Goal: Information Seeking & Learning: Learn about a topic

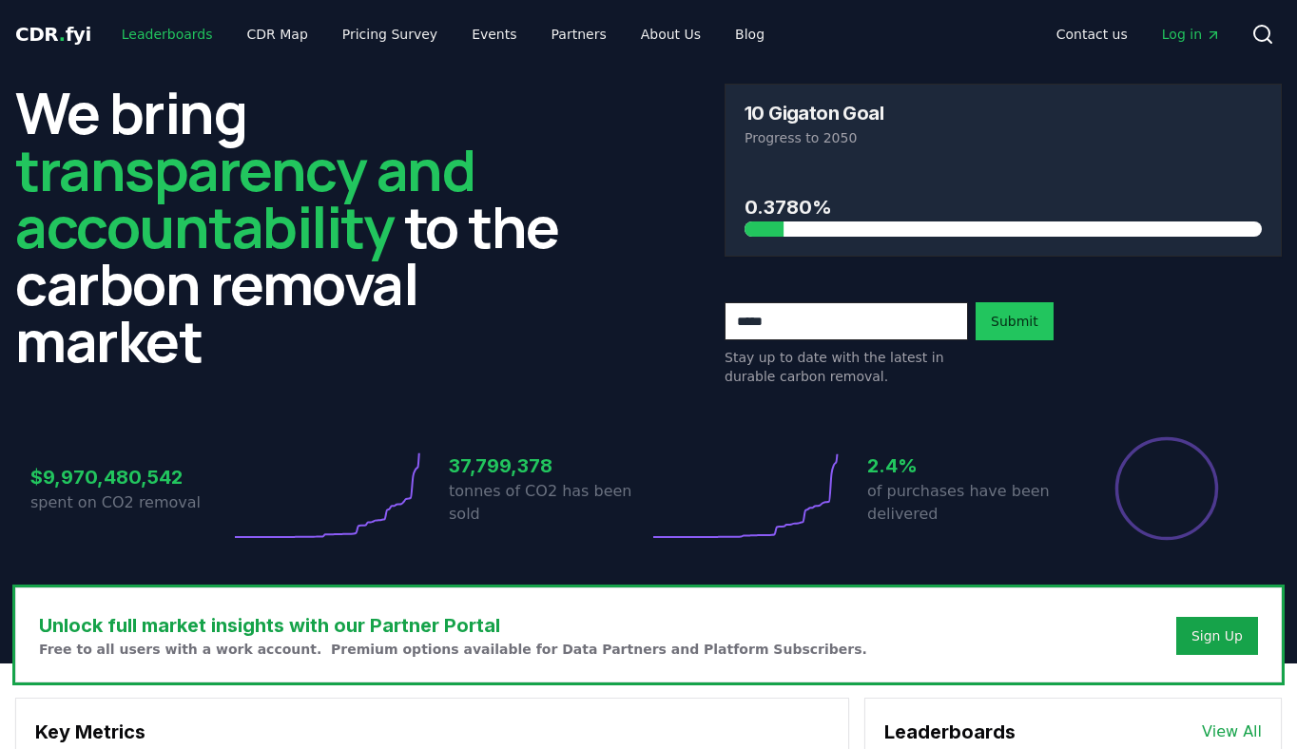
click at [163, 23] on link "Leaderboards" at bounding box center [167, 34] width 122 height 34
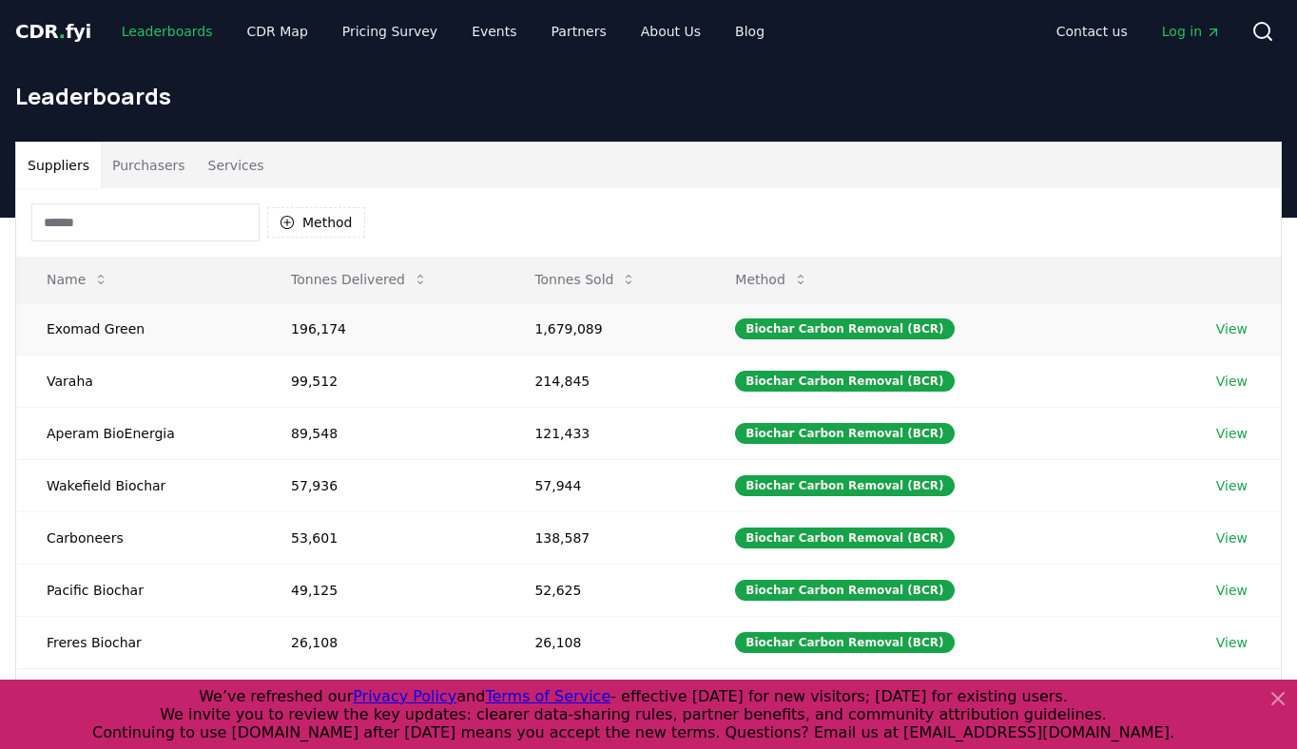
scroll to position [4, 0]
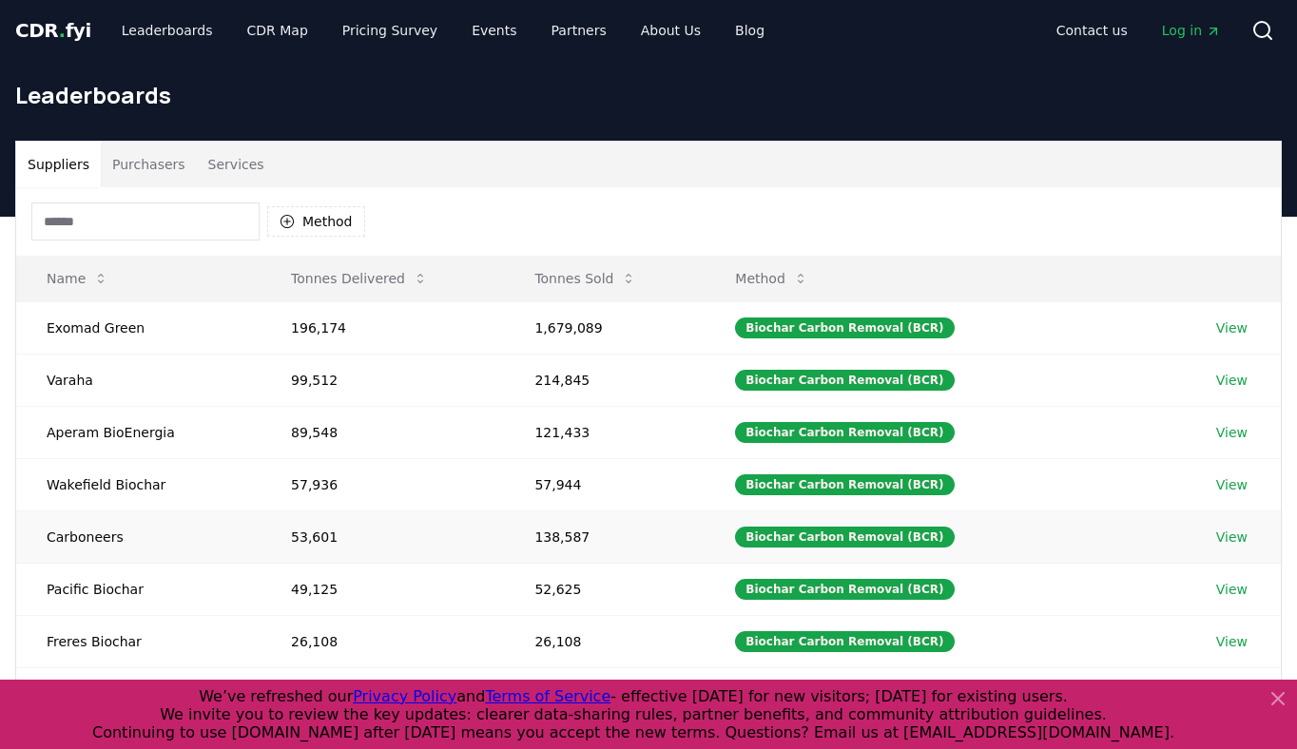
click at [566, 534] on td "138,587" at bounding box center [604, 537] width 201 height 52
drag, startPoint x: 623, startPoint y: 532, endPoint x: 544, endPoint y: 527, distance: 79.1
click at [544, 527] on td "138,587" at bounding box center [604, 537] width 201 height 52
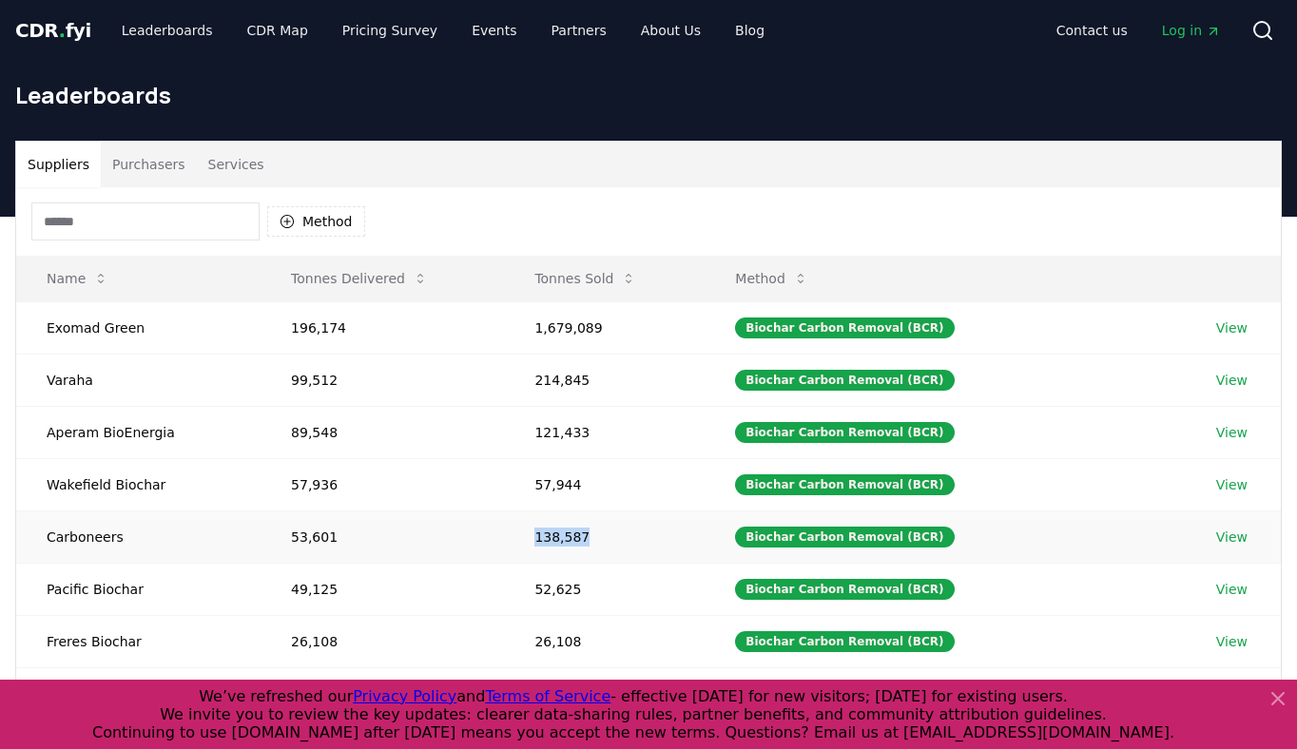
click at [544, 527] on td "138,587" at bounding box center [604, 537] width 201 height 52
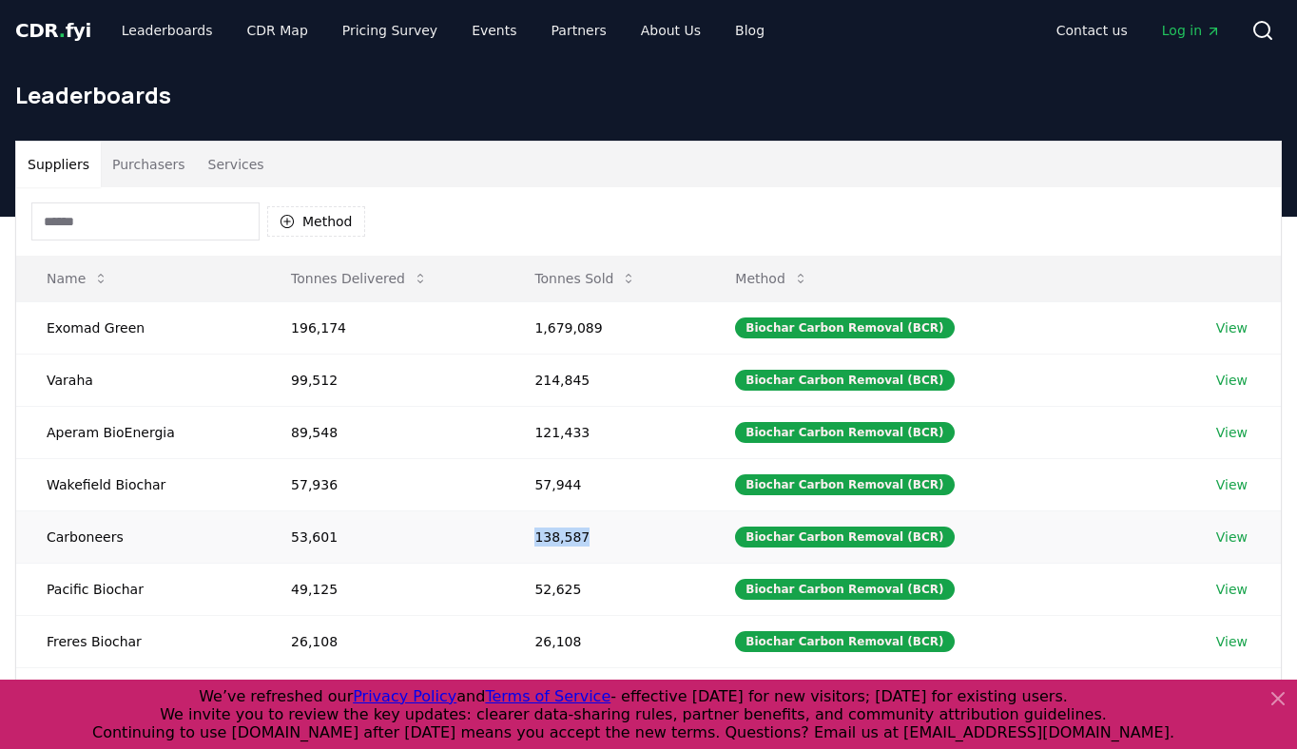
click at [544, 527] on td "138,587" at bounding box center [604, 537] width 201 height 52
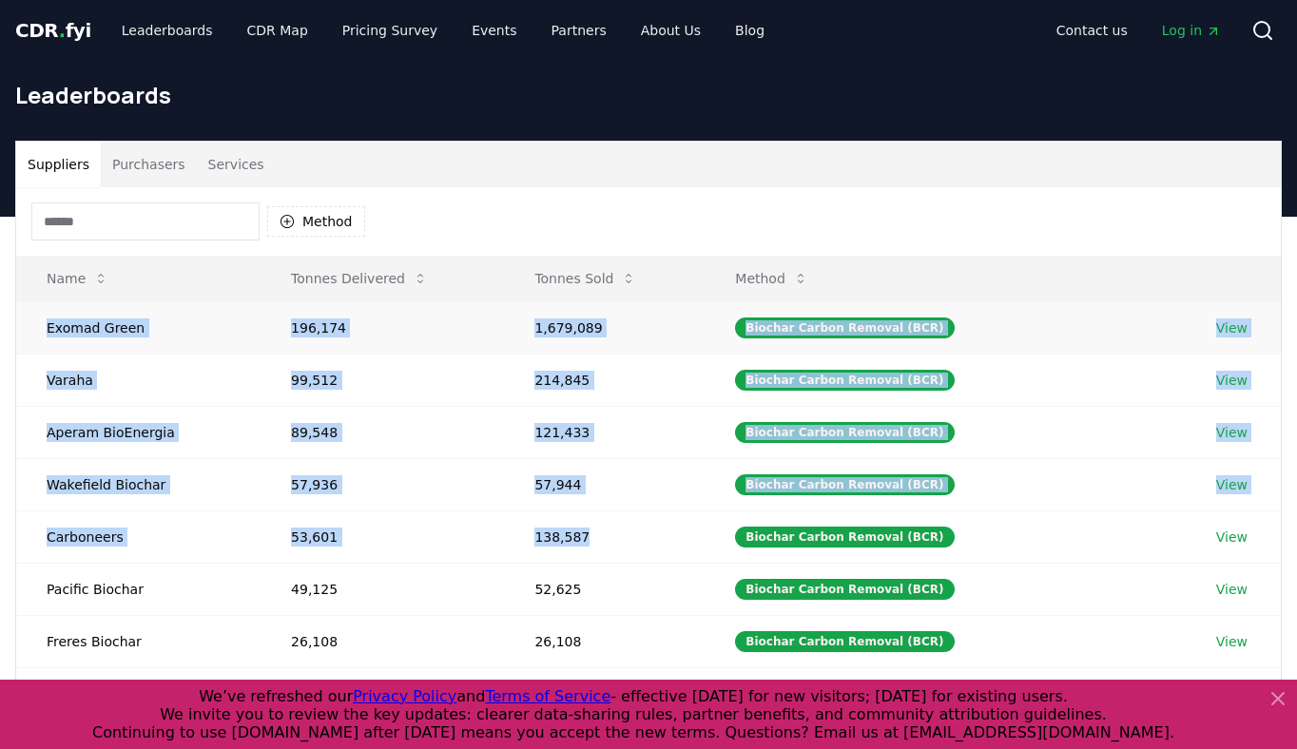
drag, startPoint x: 544, startPoint y: 527, endPoint x: 138, endPoint y: 319, distance: 456.3
click at [138, 319] on tbody "Exomad Green 196,174 1,679,089 Biochar Carbon Removal (BCR) View Varaha 99,512 …" at bounding box center [648, 562] width 1265 height 523
click at [138, 319] on td "Exomad Green" at bounding box center [138, 327] width 244 height 52
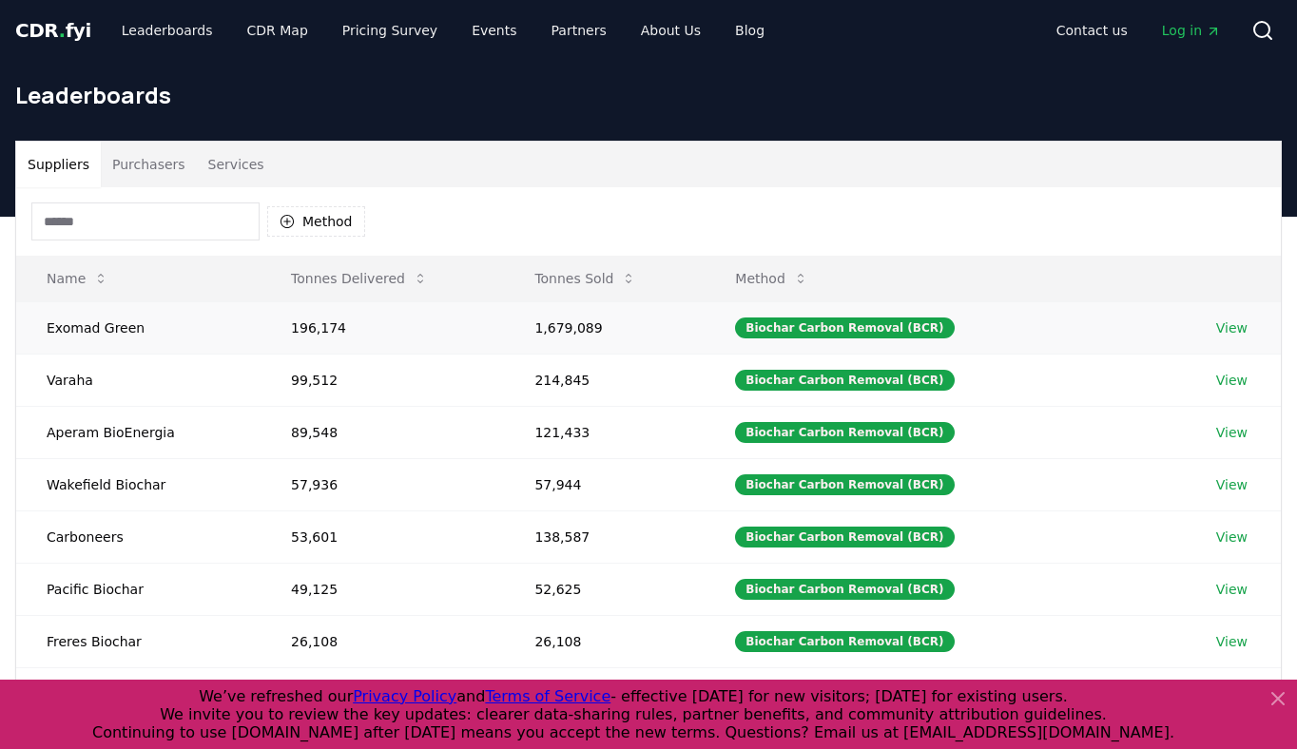
click at [138, 319] on td "Exomad Green" at bounding box center [138, 327] width 244 height 52
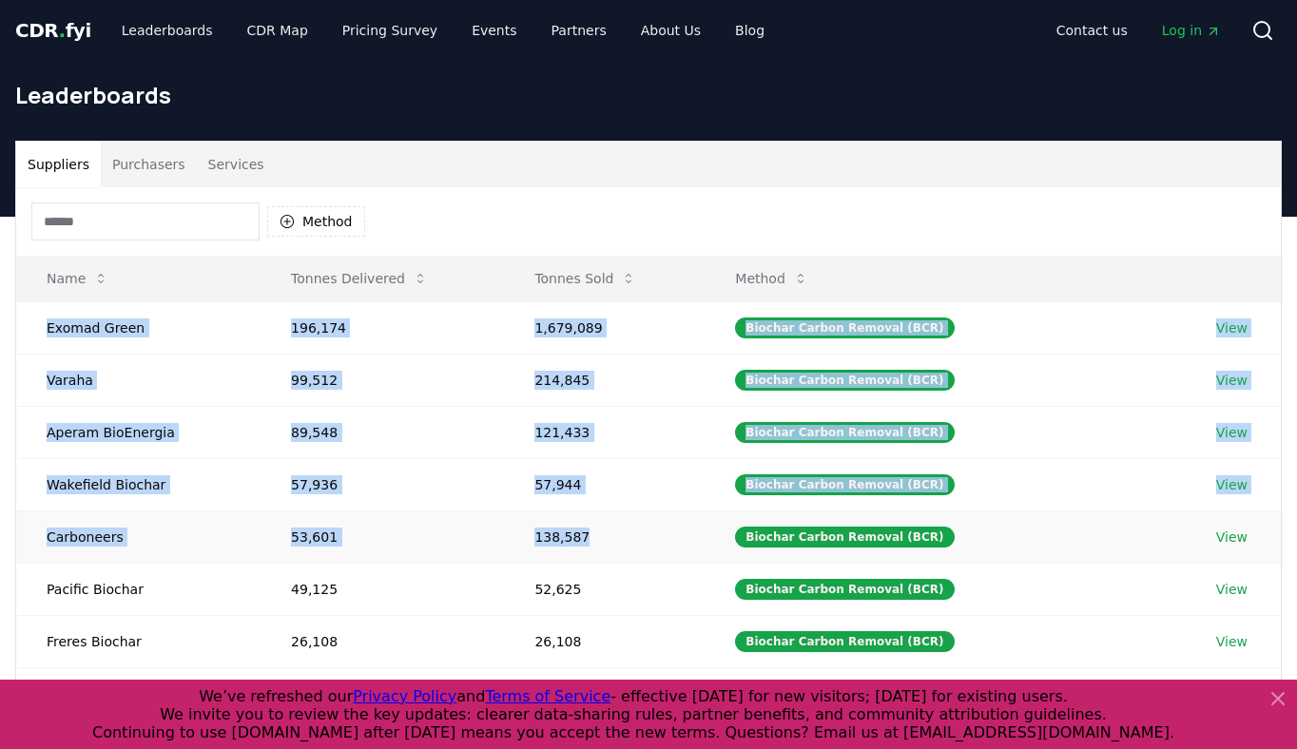
drag, startPoint x: 138, startPoint y: 319, endPoint x: 580, endPoint y: 527, distance: 488.7
click at [580, 527] on tbody "Exomad Green 196,174 1,679,089 Biochar Carbon Removal (BCR) View Varaha 99,512 …" at bounding box center [648, 562] width 1265 height 523
click at [580, 527] on td "138,587" at bounding box center [604, 537] width 201 height 52
drag, startPoint x: 1267, startPoint y: 537, endPoint x: 44, endPoint y: 319, distance: 1242.0
click at [44, 319] on tbody "Exomad Green 196,174 1,679,089 Biochar Carbon Removal (BCR) View Varaha 99,512 …" at bounding box center [648, 562] width 1265 height 523
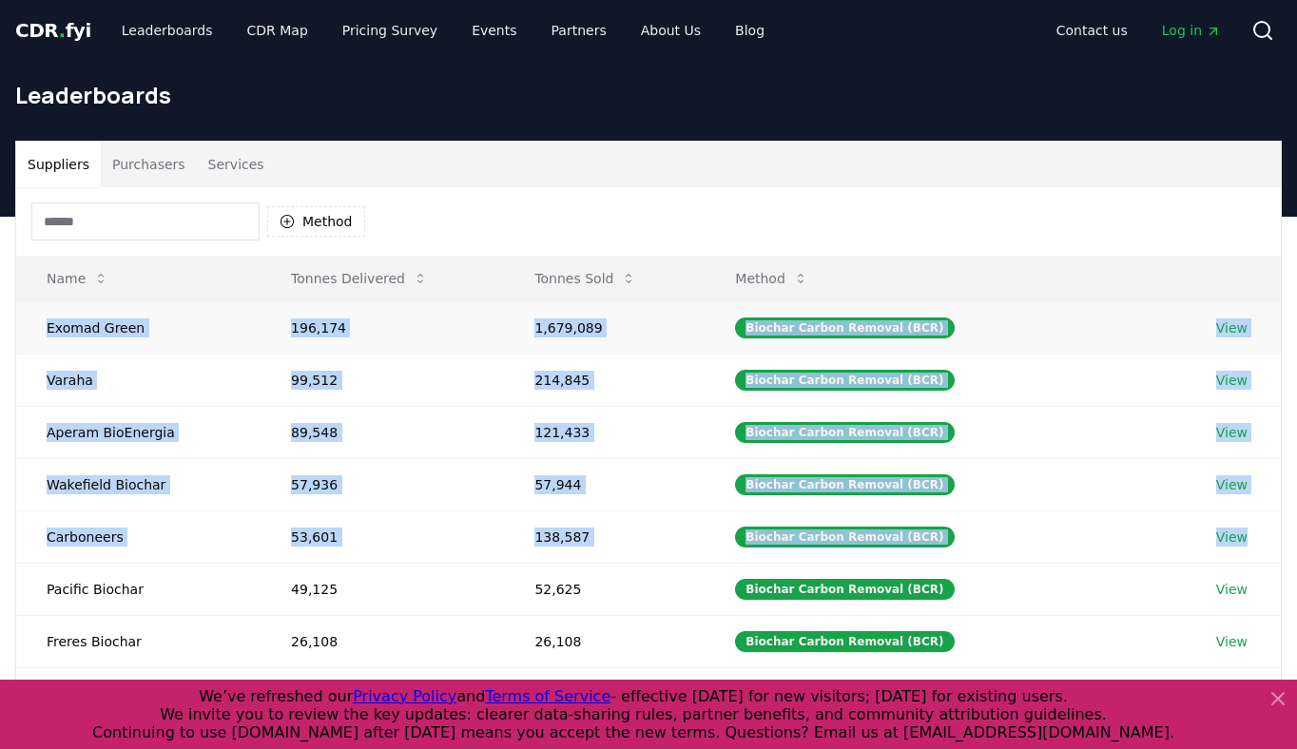
click at [44, 319] on td "Exomad Green" at bounding box center [138, 327] width 244 height 52
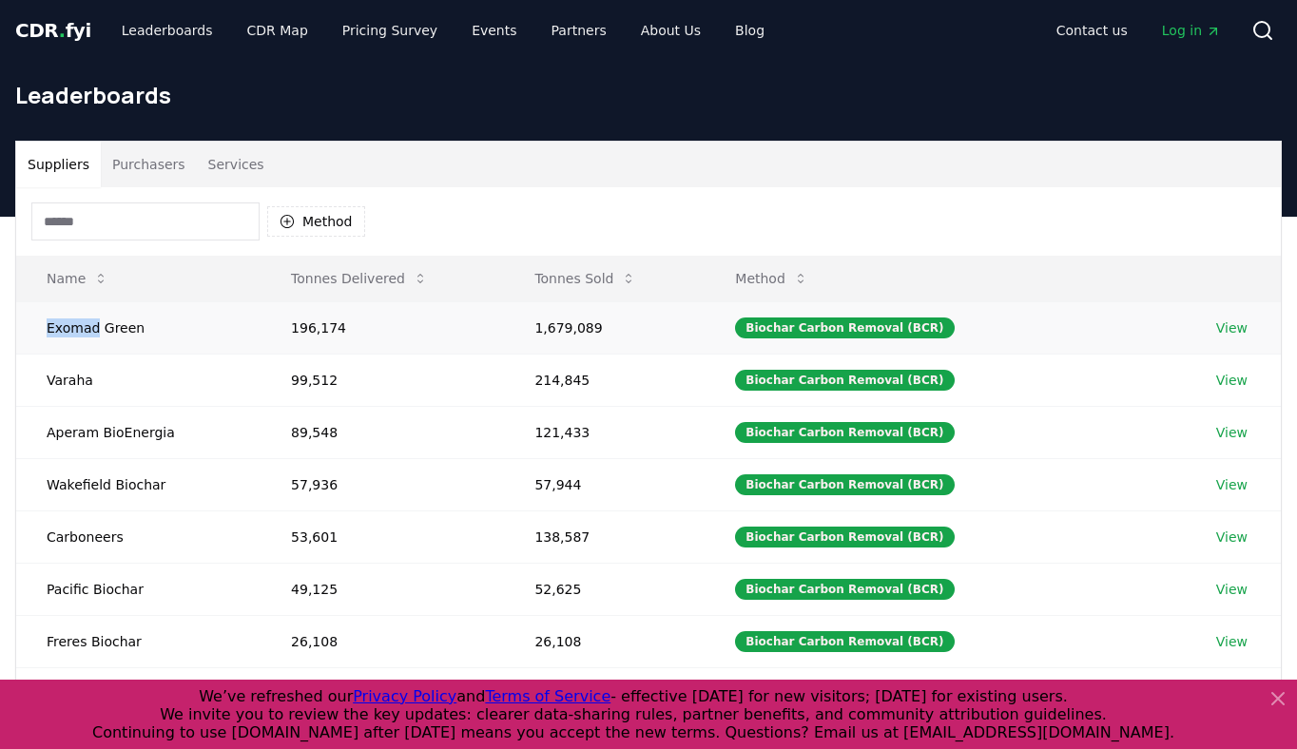
click at [44, 319] on td "Exomad Green" at bounding box center [138, 327] width 244 height 52
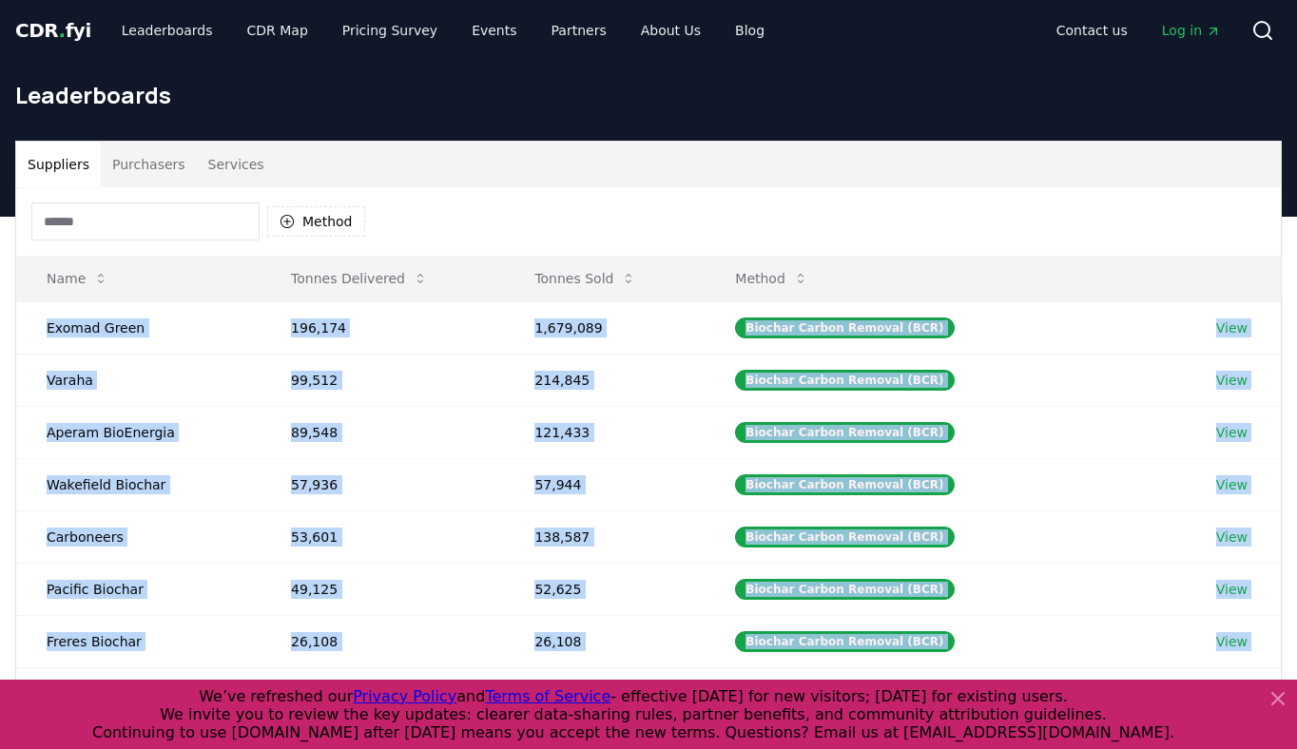
drag, startPoint x: 44, startPoint y: 319, endPoint x: 1294, endPoint y: 541, distance: 1269.8
click at [1292, 548] on div "Suppliers Purchasers Services Method Name Tonnes Delivered Tonnes Sold Method E…" at bounding box center [648, 522] width 1297 height 762
click at [1294, 541] on div "Suppliers Purchasers Services Method Name Tonnes Delivered Tonnes Sold Method E…" at bounding box center [648, 522] width 1297 height 762
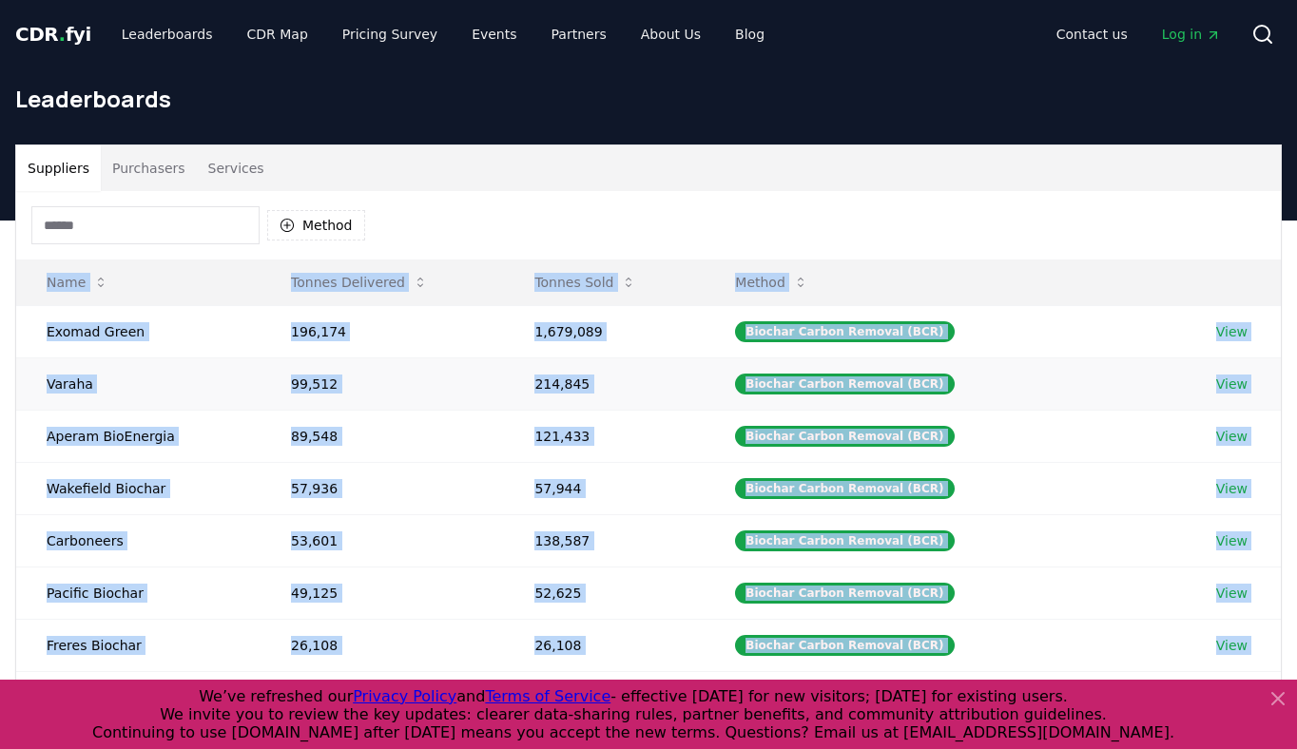
scroll to position [0, 0]
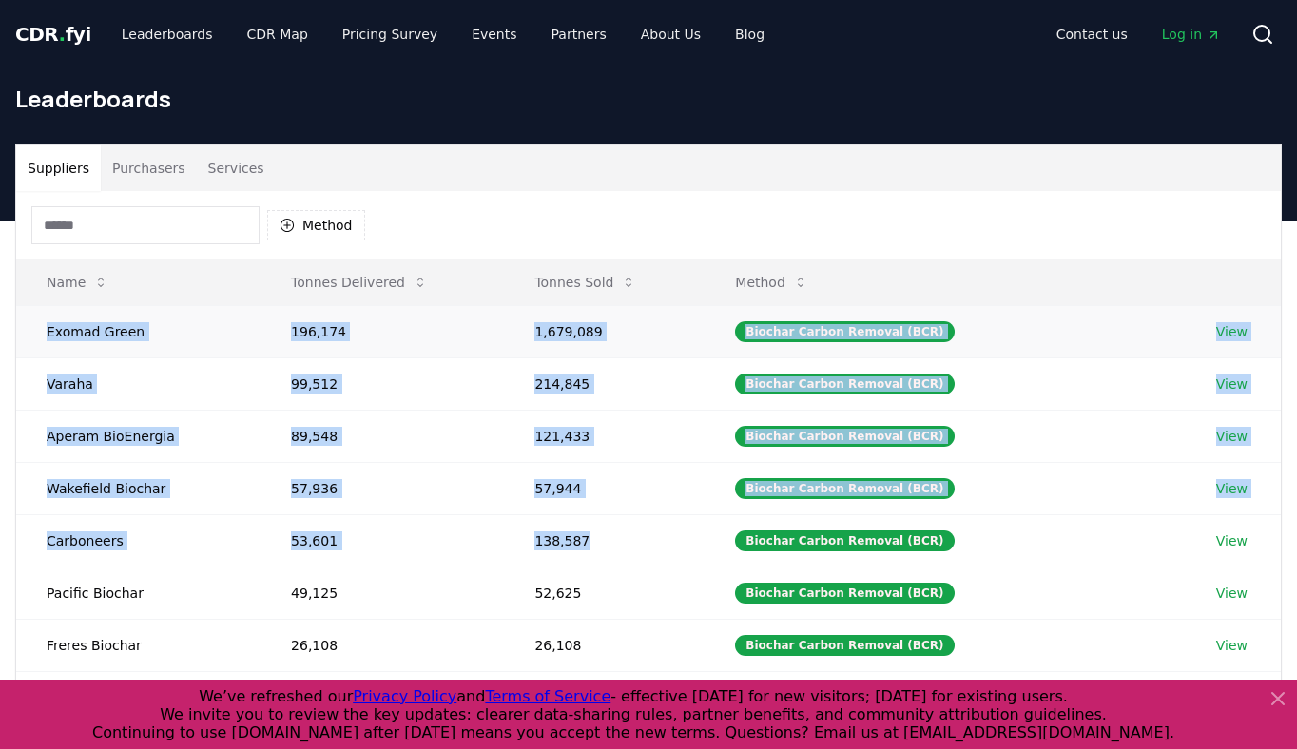
drag, startPoint x: 634, startPoint y: 548, endPoint x: 43, endPoint y: 329, distance: 630.6
click at [43, 329] on tbody "Exomad Green 196,174 1,679,089 Biochar Carbon Removal (BCR) View Varaha 99,512 …" at bounding box center [648, 566] width 1265 height 523
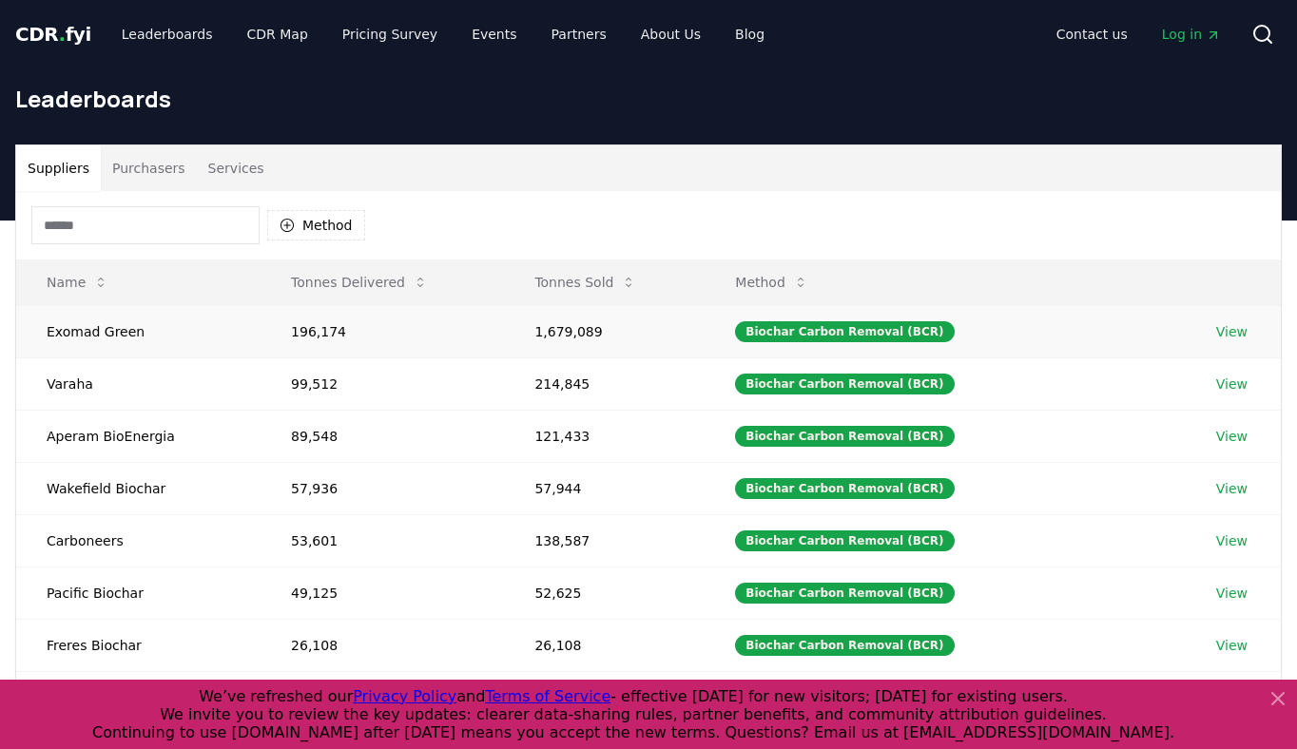
click at [43, 329] on td "Exomad Green" at bounding box center [138, 331] width 244 height 52
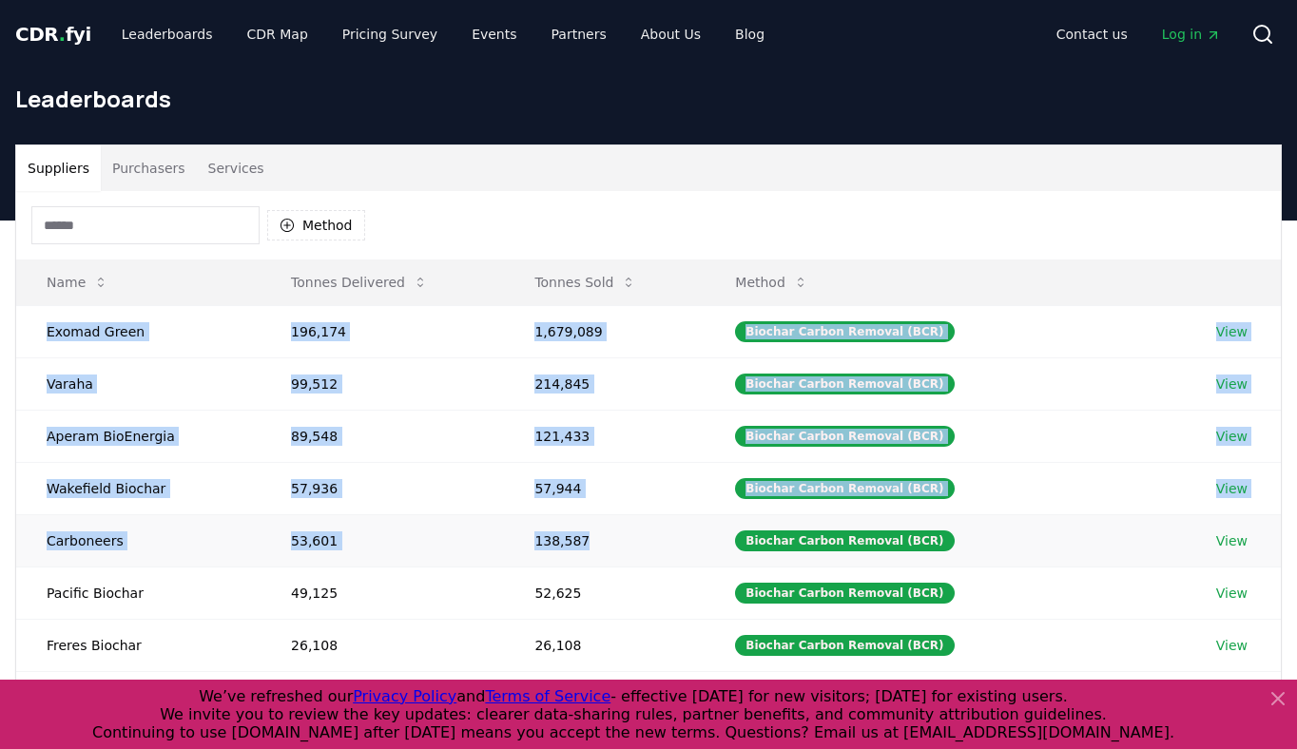
drag, startPoint x: 43, startPoint y: 329, endPoint x: 588, endPoint y: 535, distance: 582.6
click at [588, 535] on tbody "Exomad Green 196,174 1,679,089 Biochar Carbon Removal (BCR) View Varaha 99,512 …" at bounding box center [648, 566] width 1265 height 523
click at [640, 534] on td "138,587" at bounding box center [604, 540] width 201 height 52
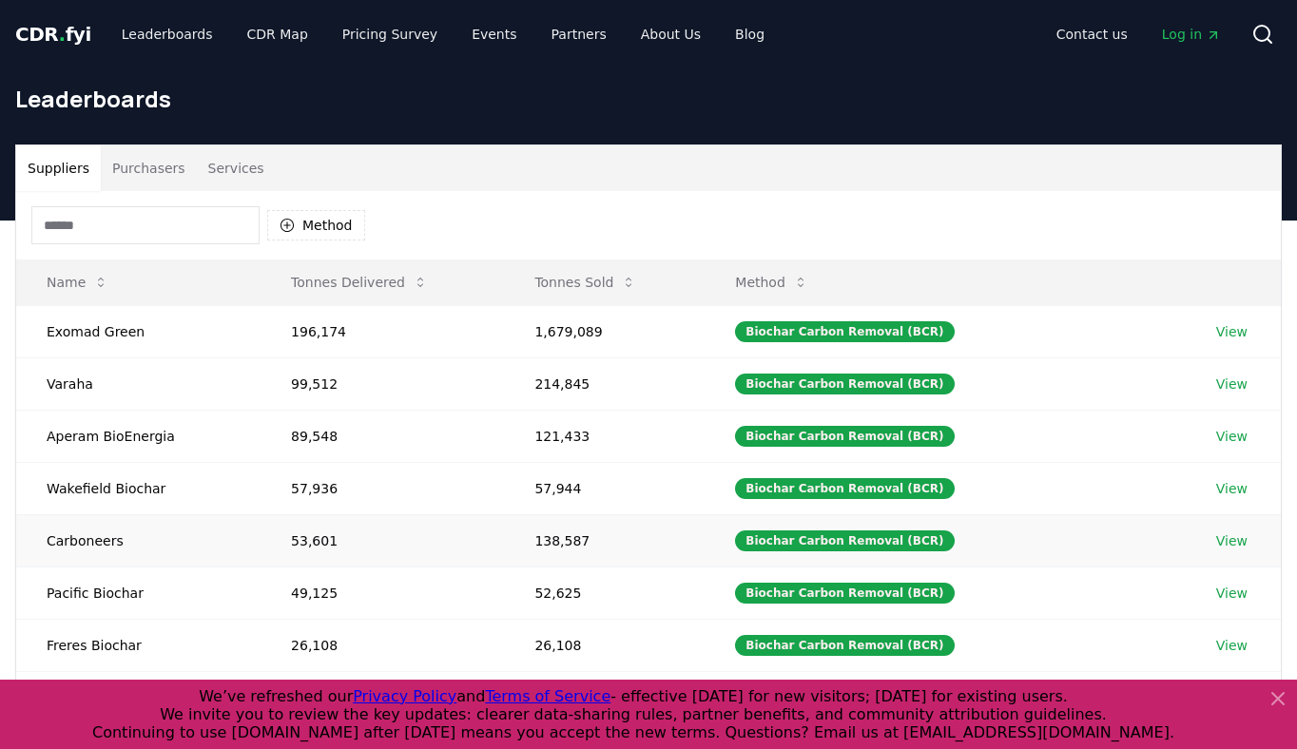
click at [640, 534] on td "138,587" at bounding box center [604, 540] width 201 height 52
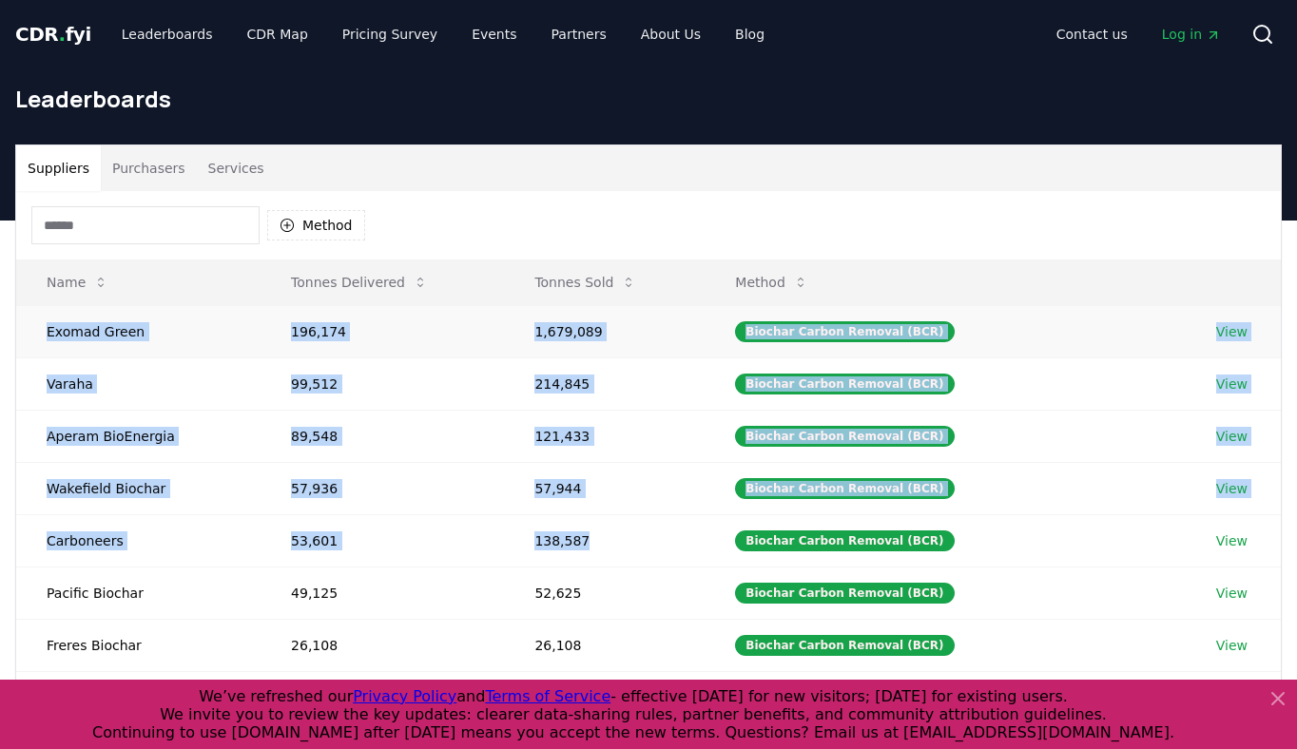
drag, startPoint x: 640, startPoint y: 534, endPoint x: 83, endPoint y: 329, distance: 593.8
click at [83, 329] on tbody "Exomad Green 196,174 1,679,089 Biochar Carbon Removal (BCR) View Varaha 99,512 …" at bounding box center [648, 566] width 1265 height 523
click at [80, 328] on td "Exomad Green" at bounding box center [138, 331] width 244 height 52
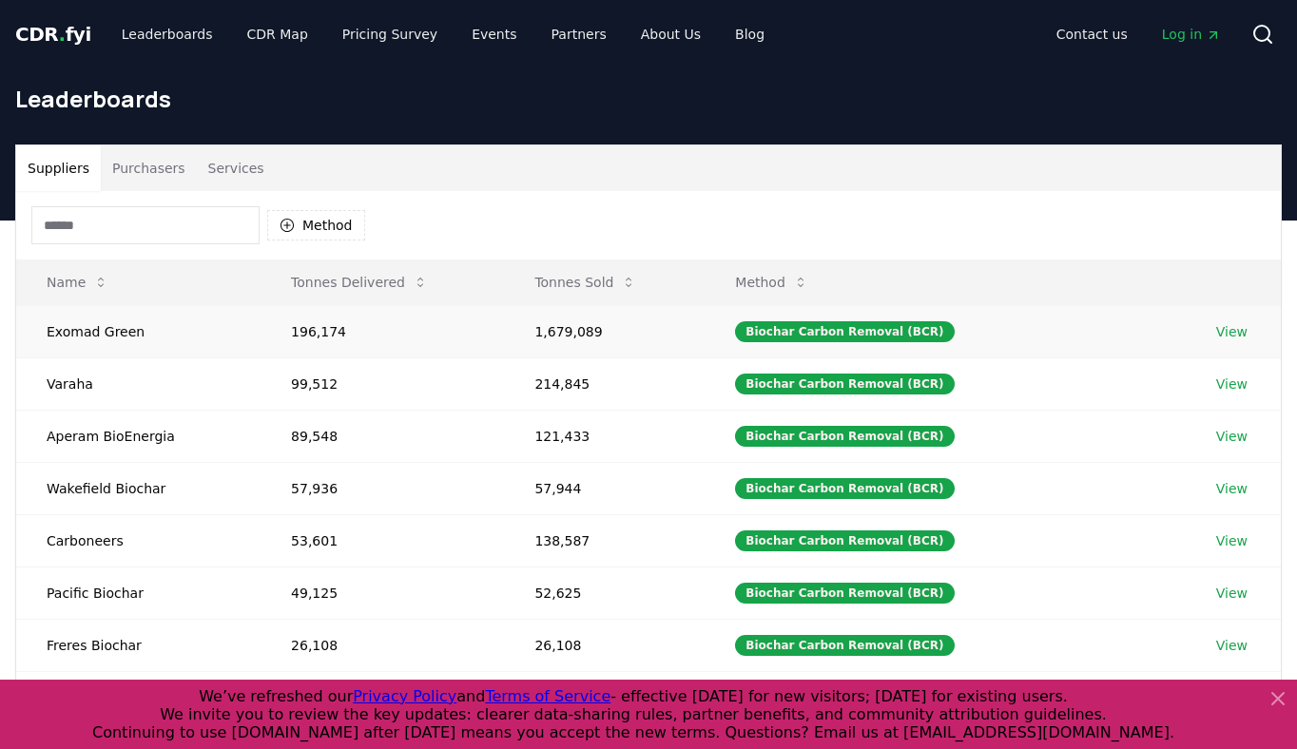
click at [80, 328] on td "Exomad Green" at bounding box center [138, 331] width 244 height 52
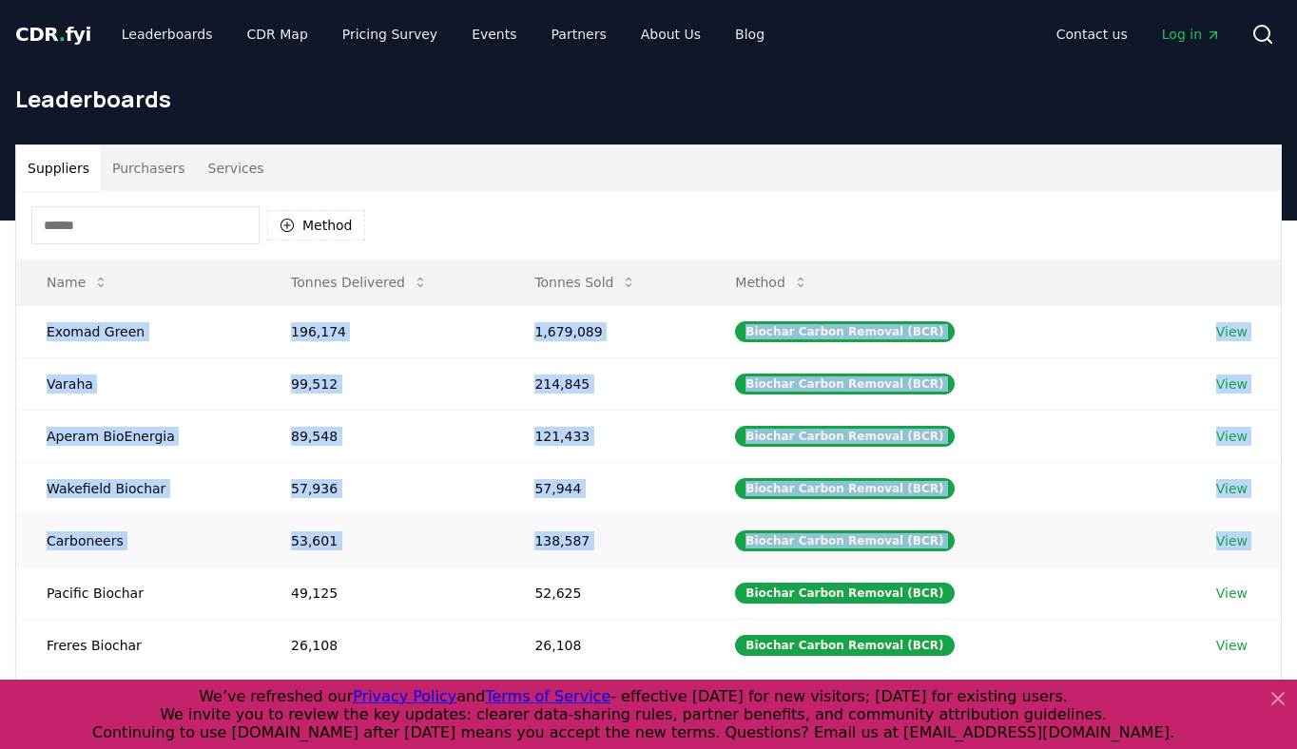
drag, startPoint x: 80, startPoint y: 328, endPoint x: 1276, endPoint y: 548, distance: 1216.2
click at [1276, 548] on tbody "Exomad Green 196,174 1,679,089 Biochar Carbon Removal (BCR) View Varaha 99,512 …" at bounding box center [648, 566] width 1265 height 523
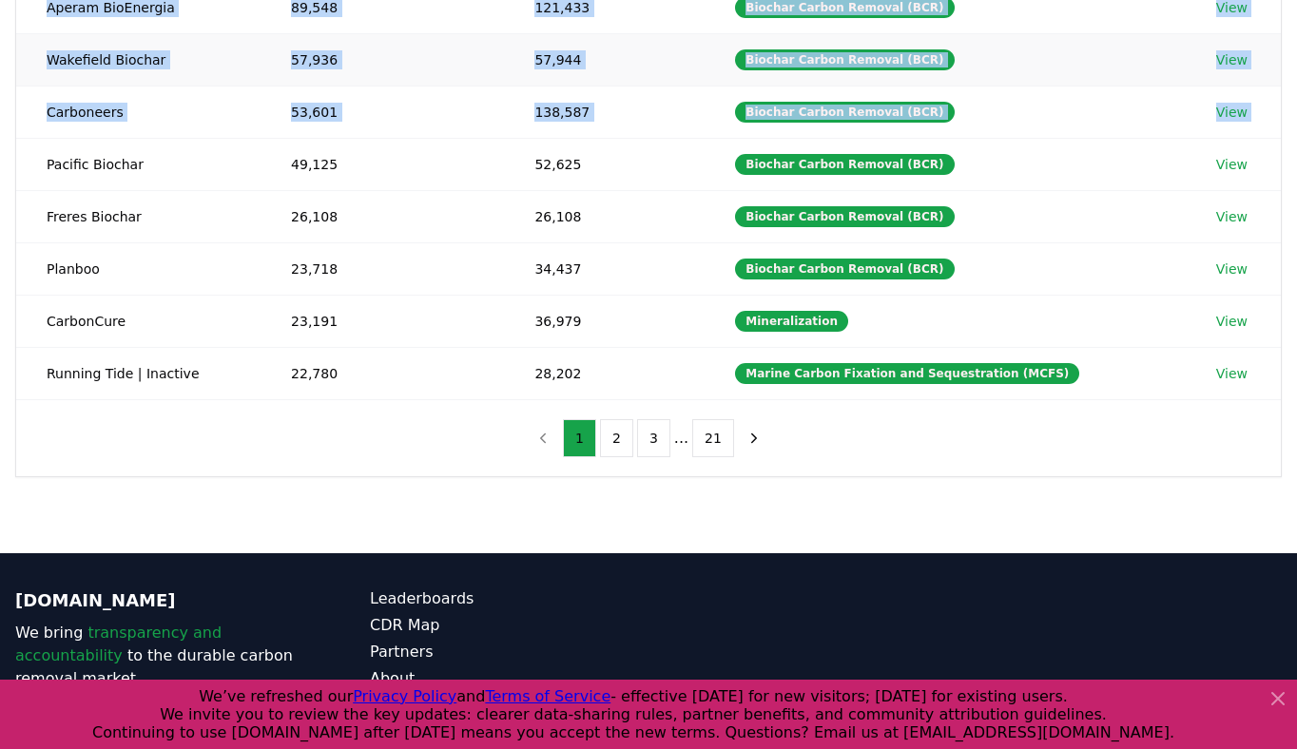
scroll to position [405, 0]
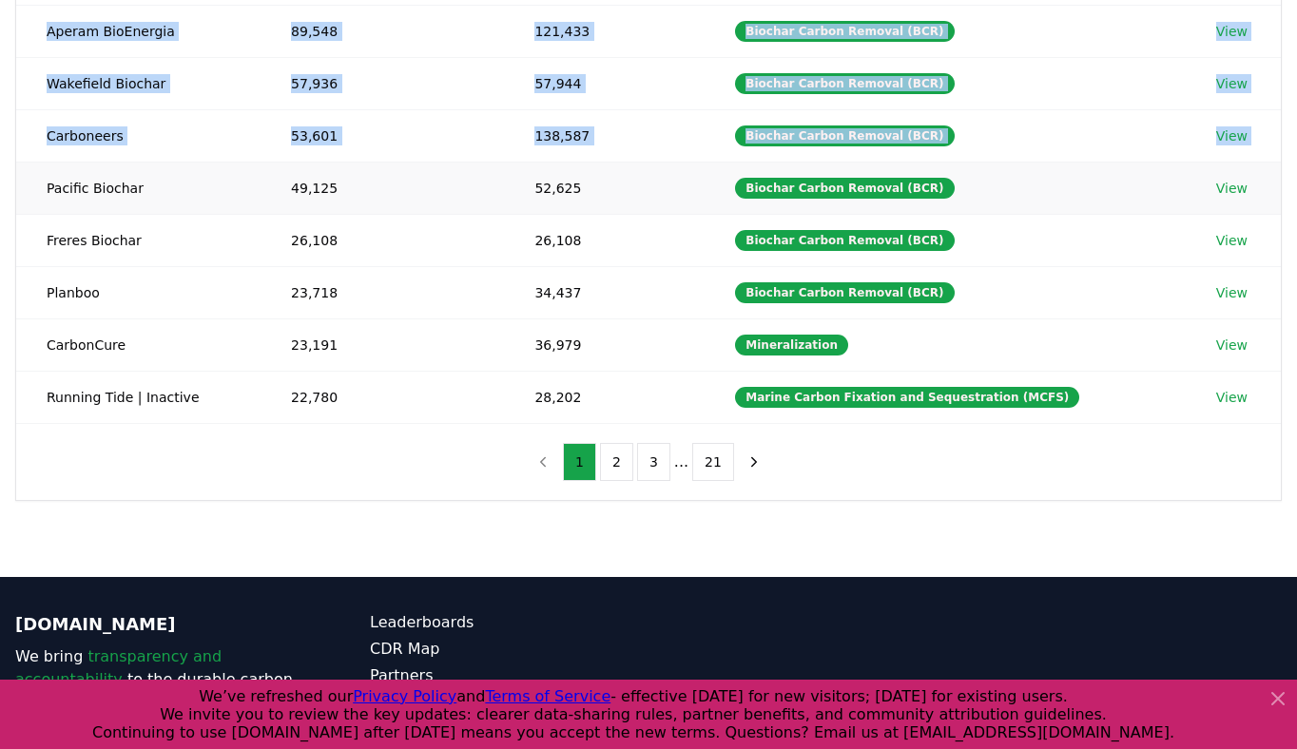
click at [37, 181] on td "Pacific Biochar" at bounding box center [138, 188] width 244 height 52
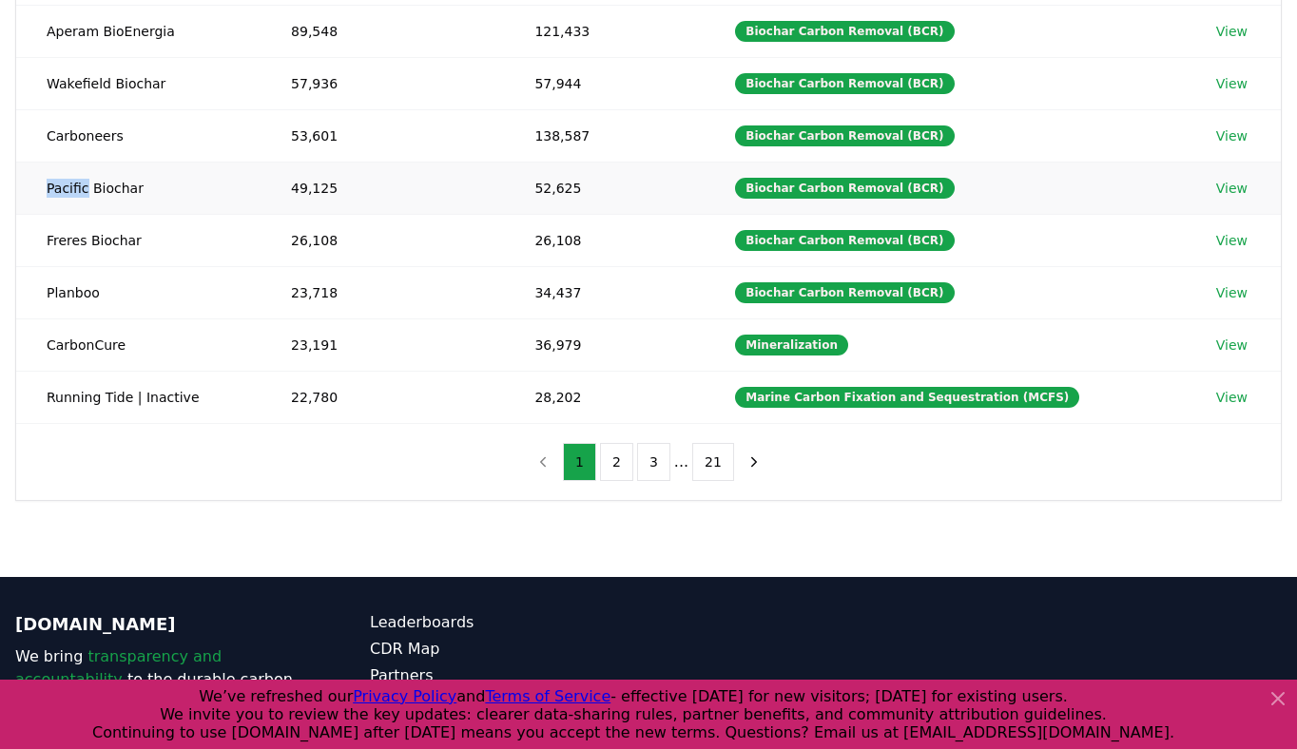
click at [37, 181] on td "Pacific Biochar" at bounding box center [138, 188] width 244 height 52
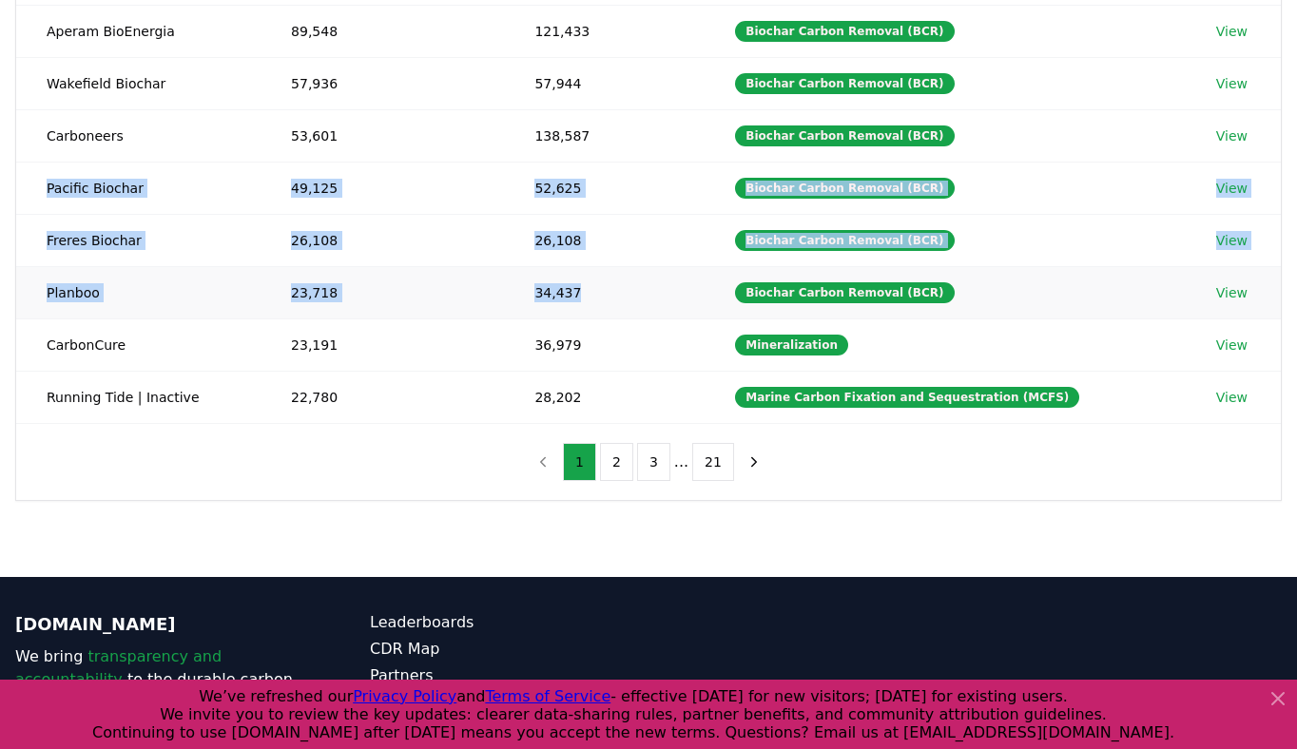
drag, startPoint x: 37, startPoint y: 181, endPoint x: 609, endPoint y: 300, distance: 583.9
click at [609, 300] on tbody "Exomad Green 196,174 1,679,089 Biochar Carbon Removal (BCR) View Varaha 99,512 …" at bounding box center [648, 161] width 1265 height 523
click at [609, 300] on td "34,437" at bounding box center [604, 292] width 201 height 52
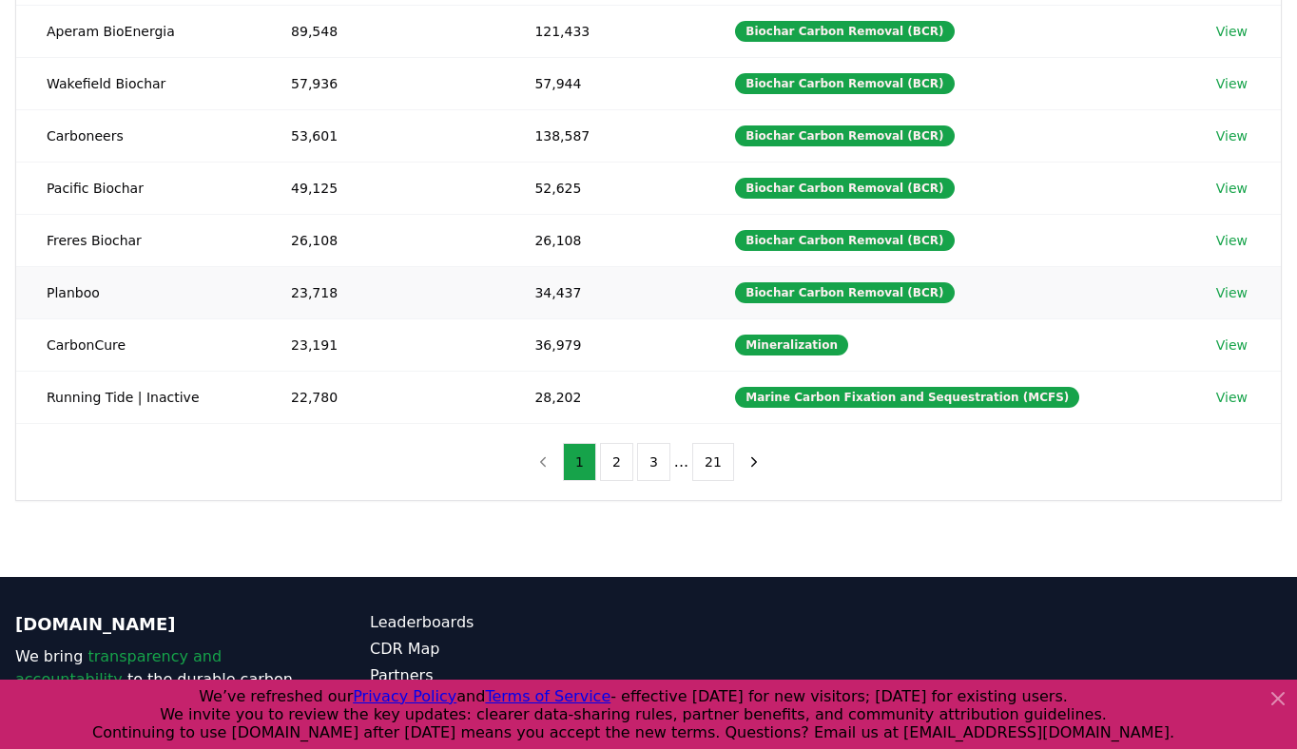
click at [609, 300] on td "34,437" at bounding box center [604, 292] width 201 height 52
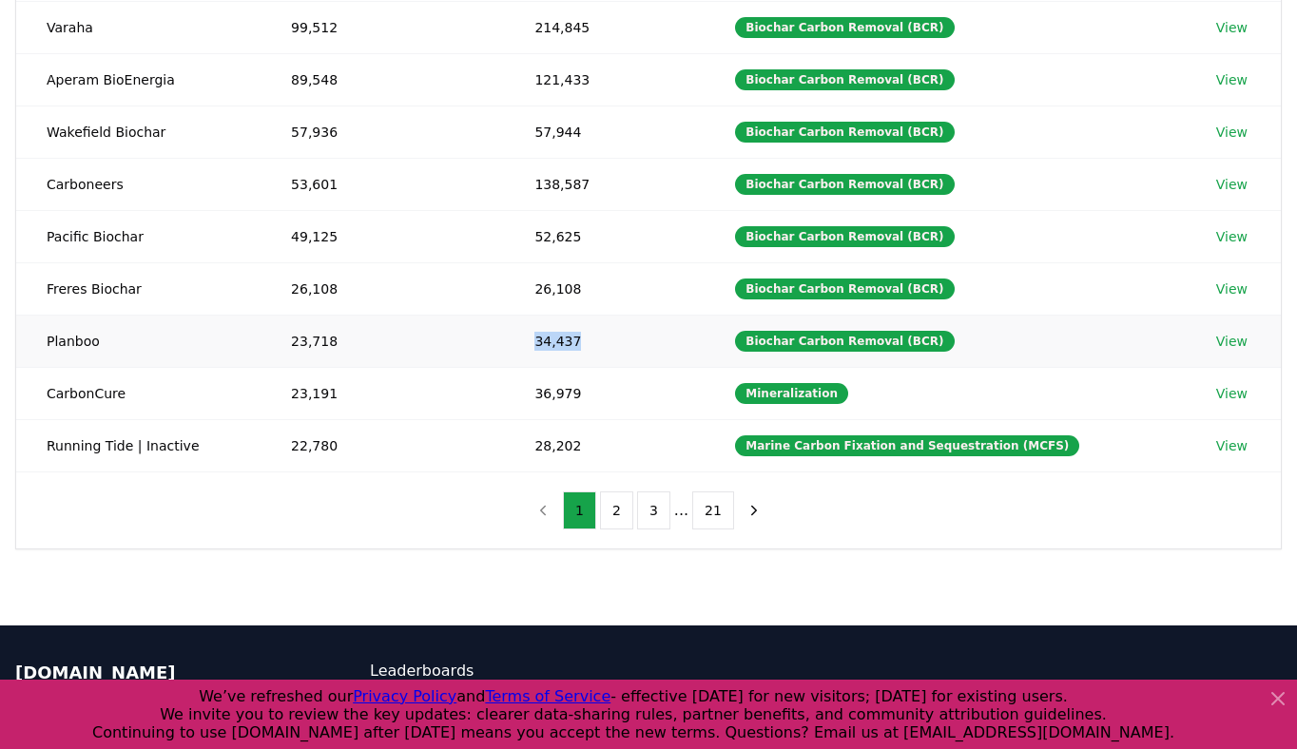
scroll to position [357, 0]
click at [611, 323] on td "34,437" at bounding box center [604, 341] width 201 height 52
click at [618, 326] on td "34,437" at bounding box center [604, 341] width 201 height 52
click at [621, 333] on td "34,437" at bounding box center [604, 341] width 201 height 52
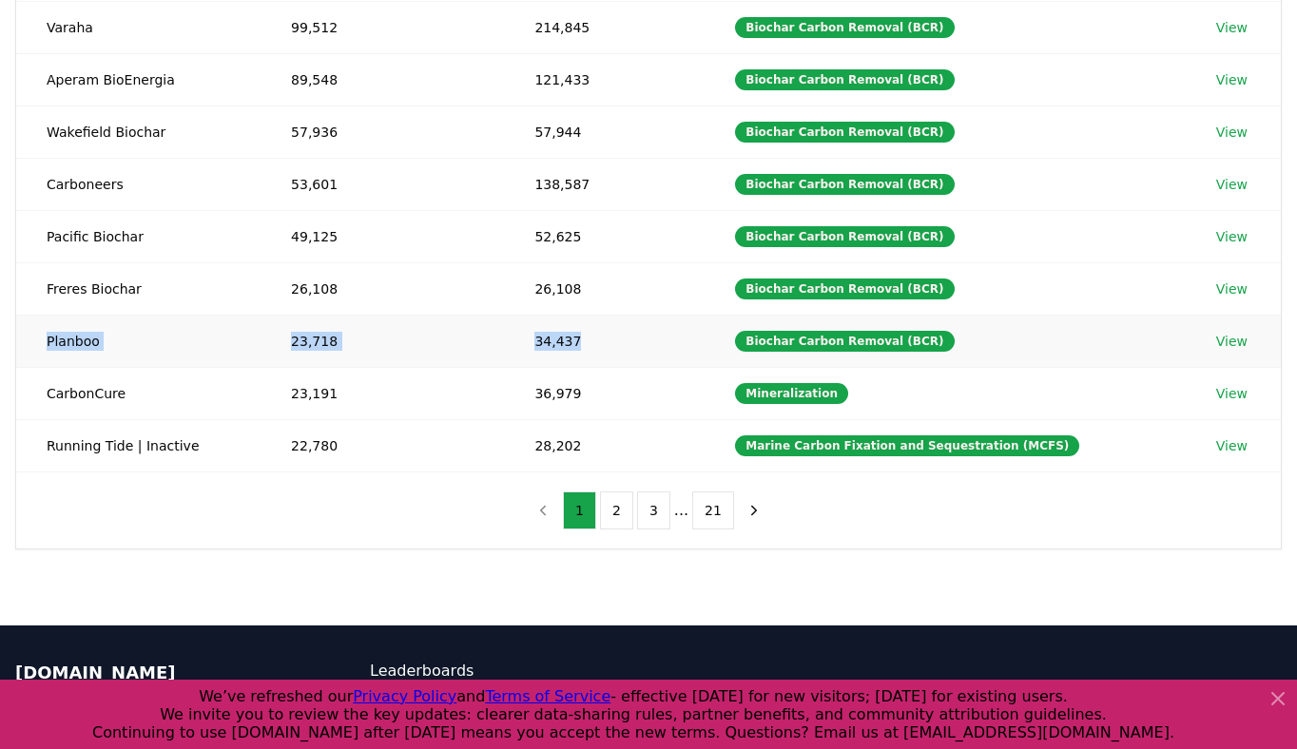
drag, startPoint x: 621, startPoint y: 334, endPoint x: 47, endPoint y: 344, distance: 574.4
click at [47, 344] on tr "Planboo 23,718 34,437 Biochar Carbon Removal (BCR) View" at bounding box center [648, 341] width 1265 height 52
click at [47, 344] on td "Planboo" at bounding box center [138, 341] width 244 height 52
drag, startPoint x: 47, startPoint y: 344, endPoint x: 648, endPoint y: 350, distance: 601.0
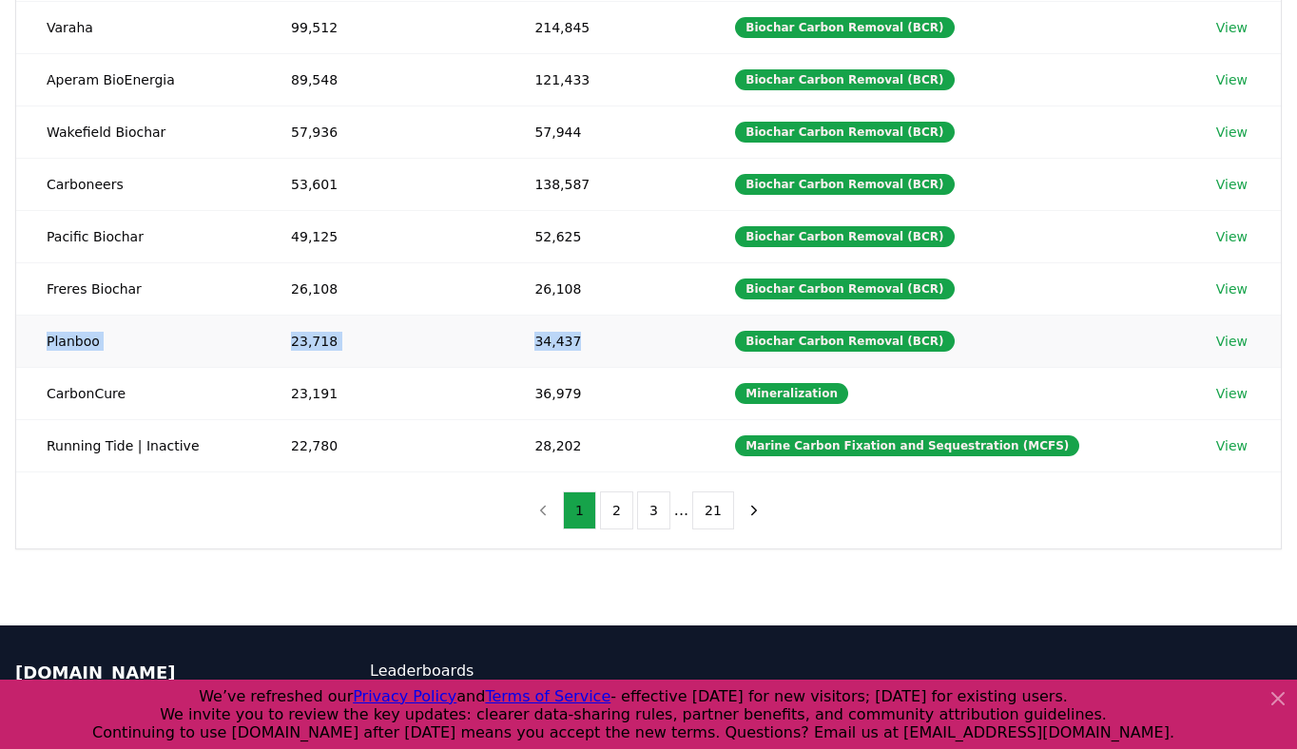
click at [648, 350] on tr "Planboo 23,718 34,437 Biochar Carbon Removal (BCR) View" at bounding box center [648, 341] width 1265 height 52
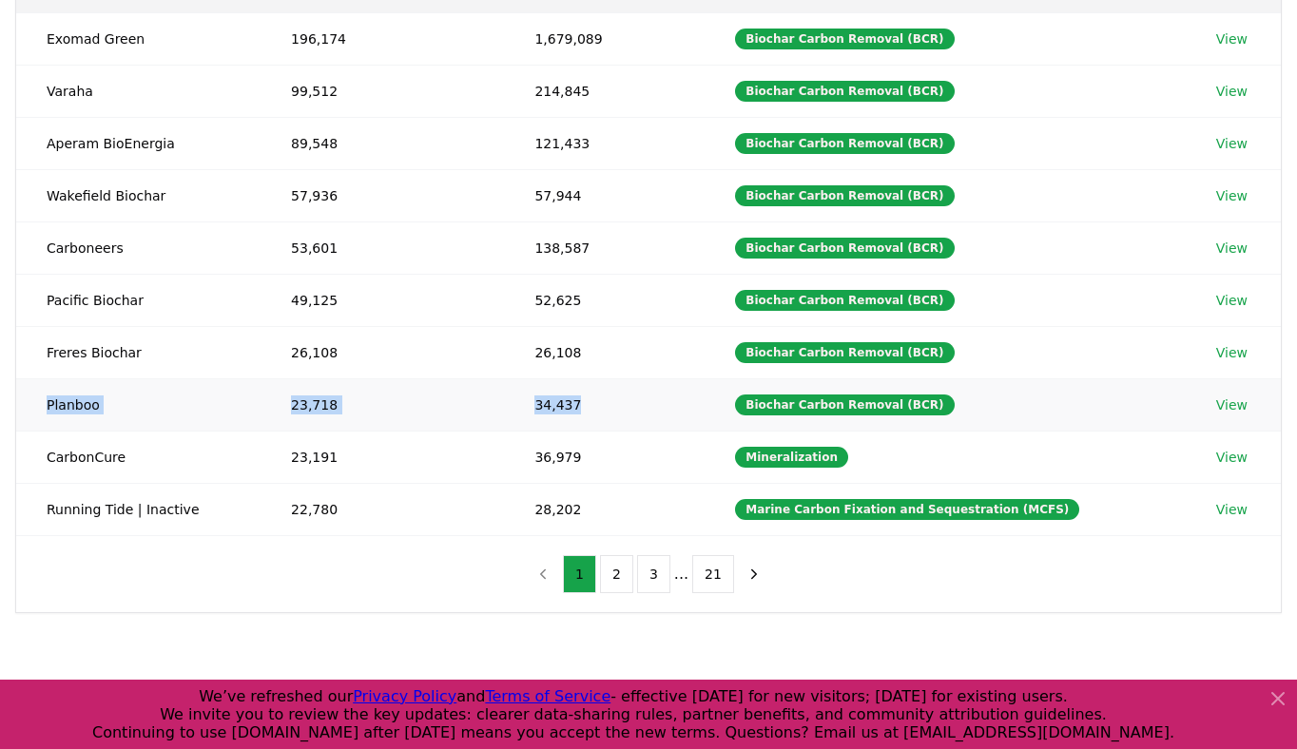
scroll to position [270, 0]
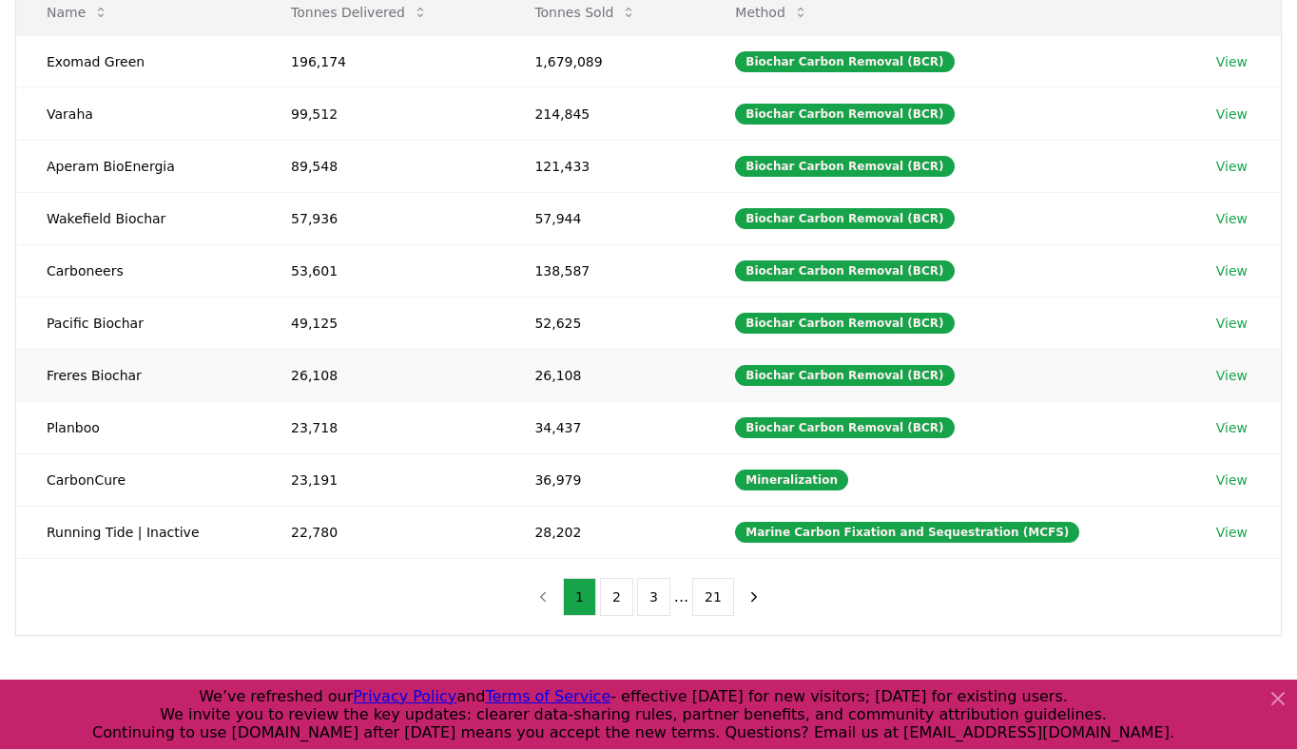
click at [58, 373] on td "Freres Biochar" at bounding box center [138, 375] width 244 height 52
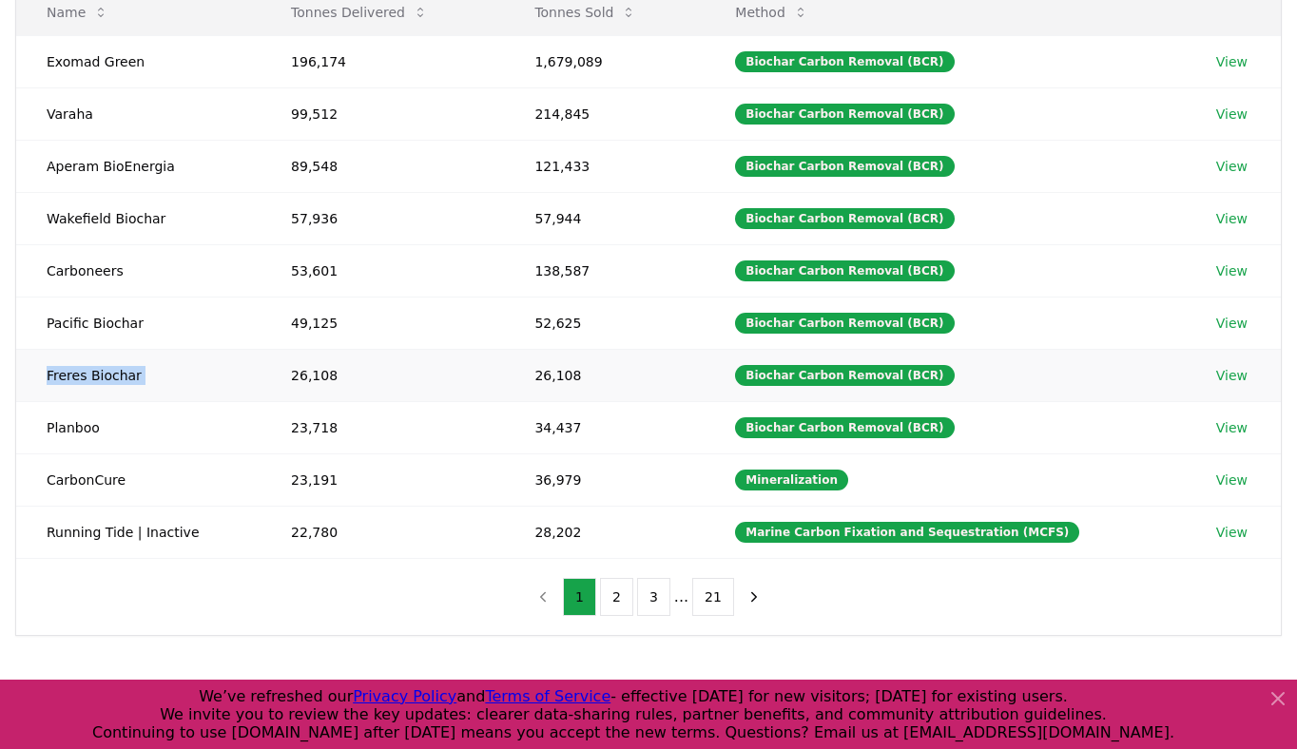
click at [58, 373] on td "Freres Biochar" at bounding box center [138, 375] width 244 height 52
click at [65, 323] on td "Pacific Biochar" at bounding box center [138, 323] width 244 height 52
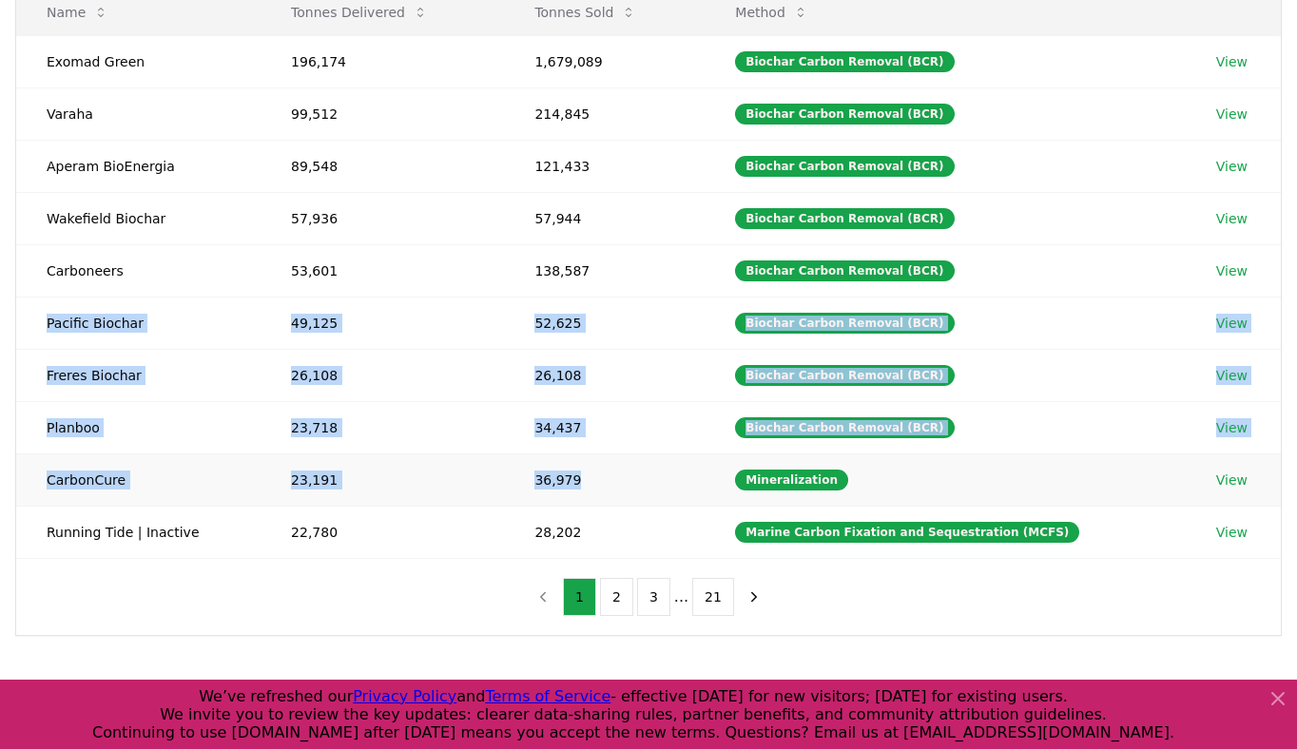
drag, startPoint x: 65, startPoint y: 323, endPoint x: 578, endPoint y: 495, distance: 541.5
click at [571, 488] on tbody "Exomad Green 196,174 1,679,089 Biochar Carbon Removal (BCR) View Varaha 99,512 …" at bounding box center [648, 296] width 1265 height 523
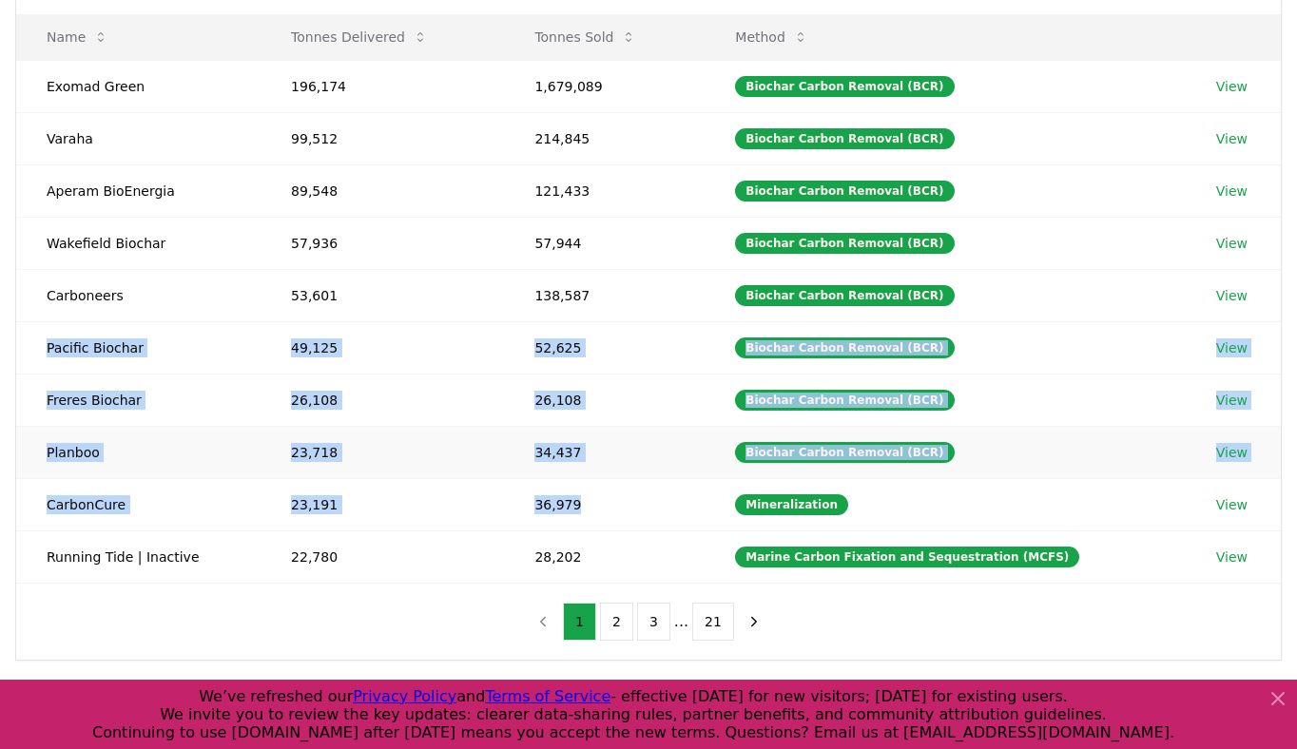
scroll to position [217, 0]
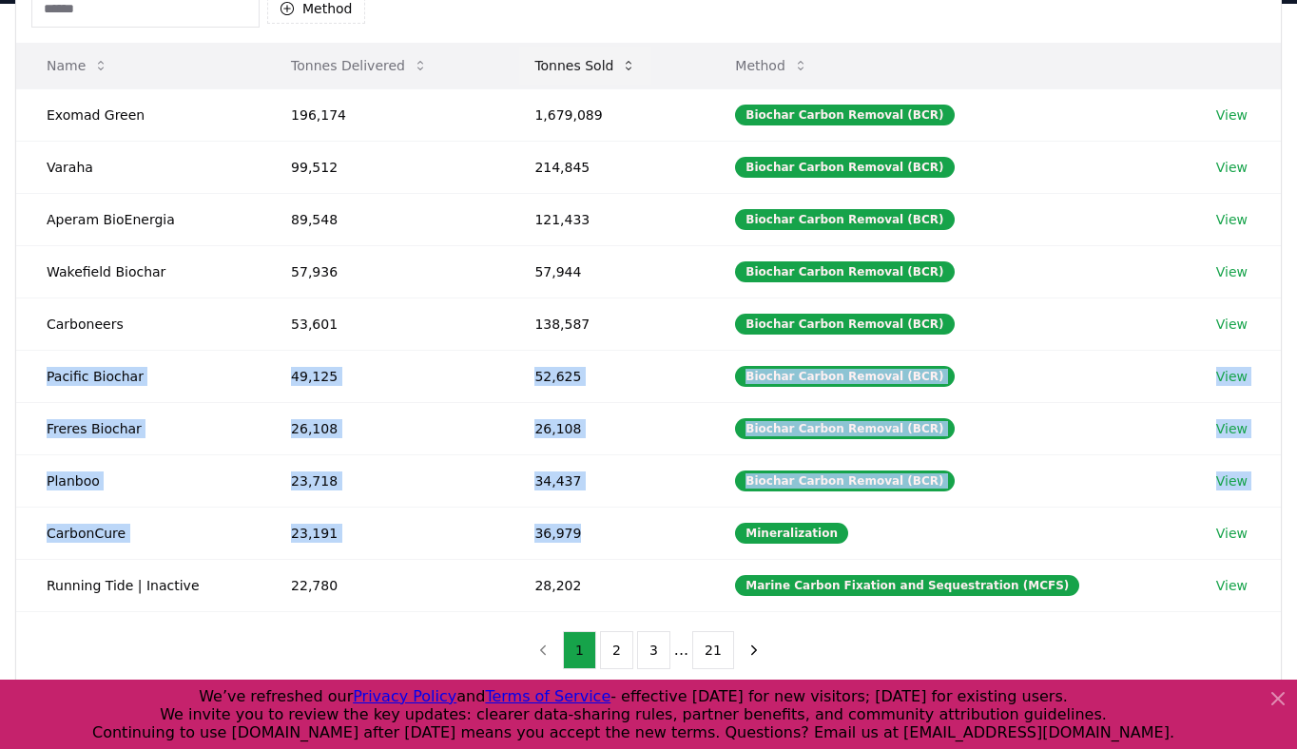
click at [582, 61] on button "Tonnes Sold" at bounding box center [585, 66] width 132 height 38
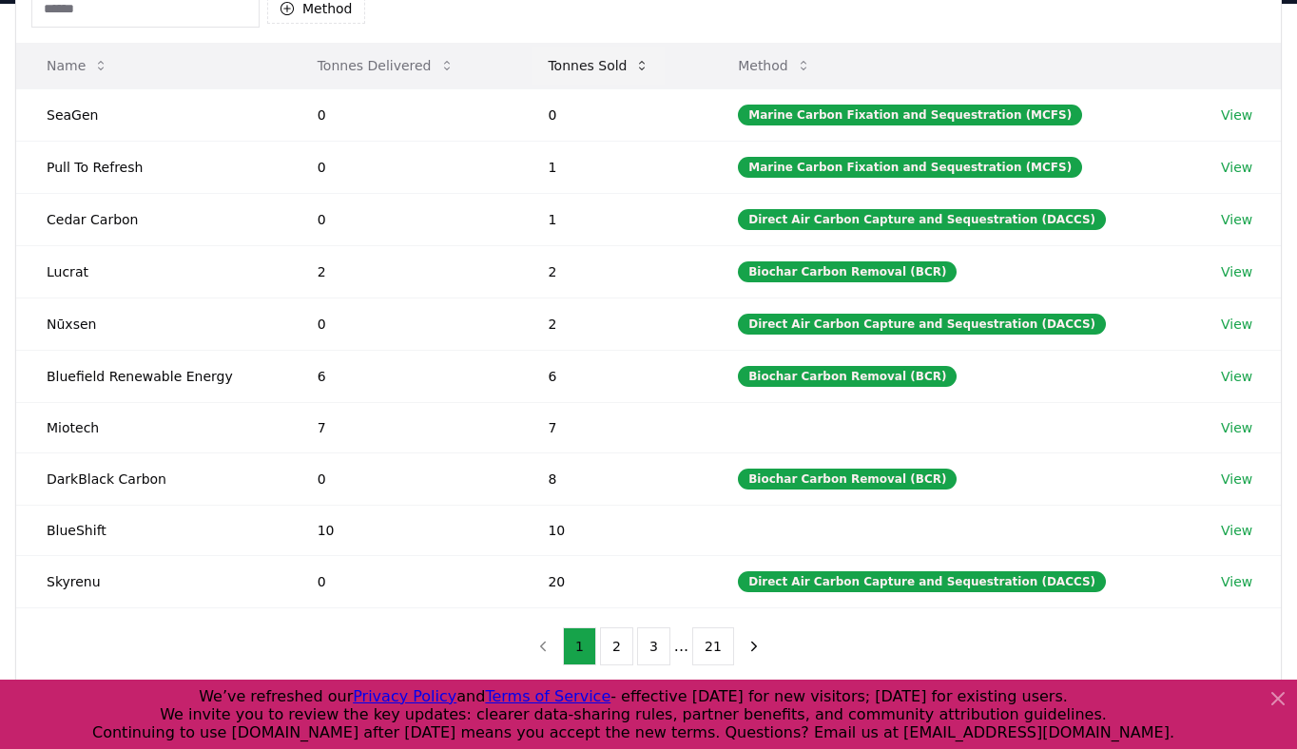
click at [582, 61] on button "Tonnes Sold" at bounding box center [598, 66] width 132 height 38
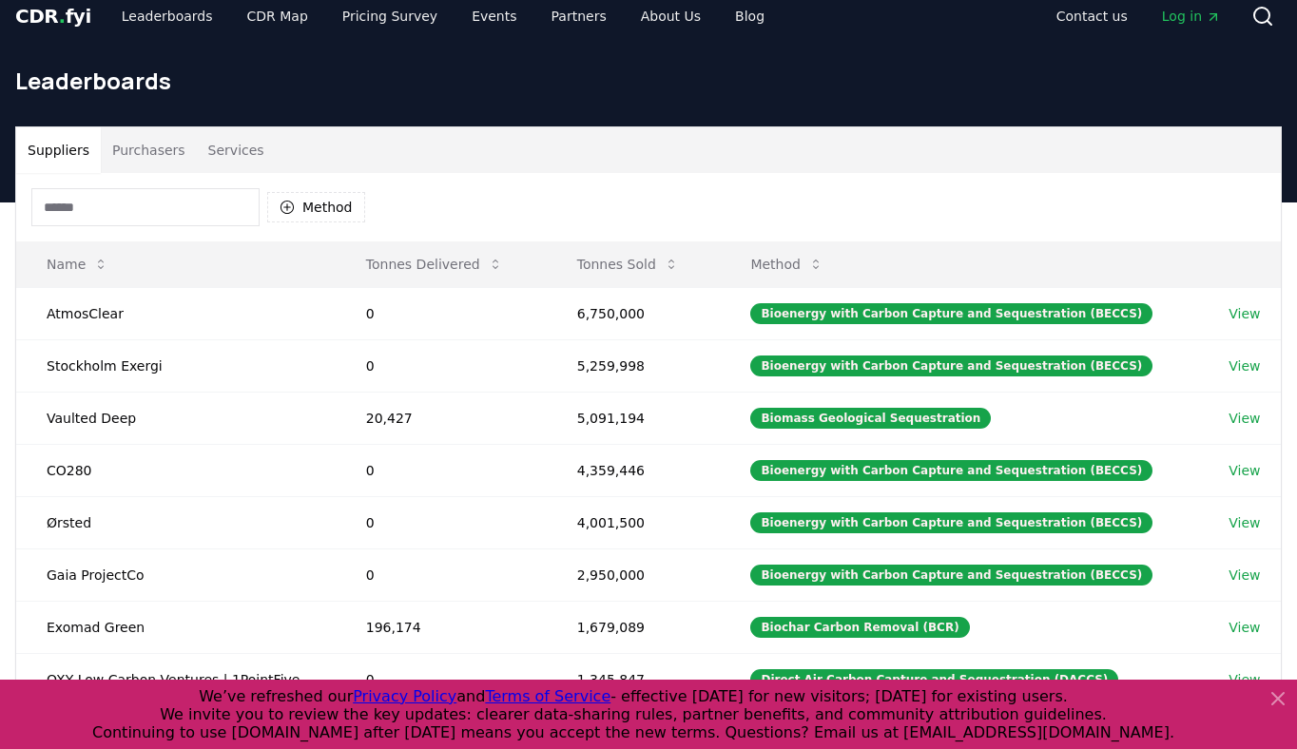
scroll to position [0, 0]
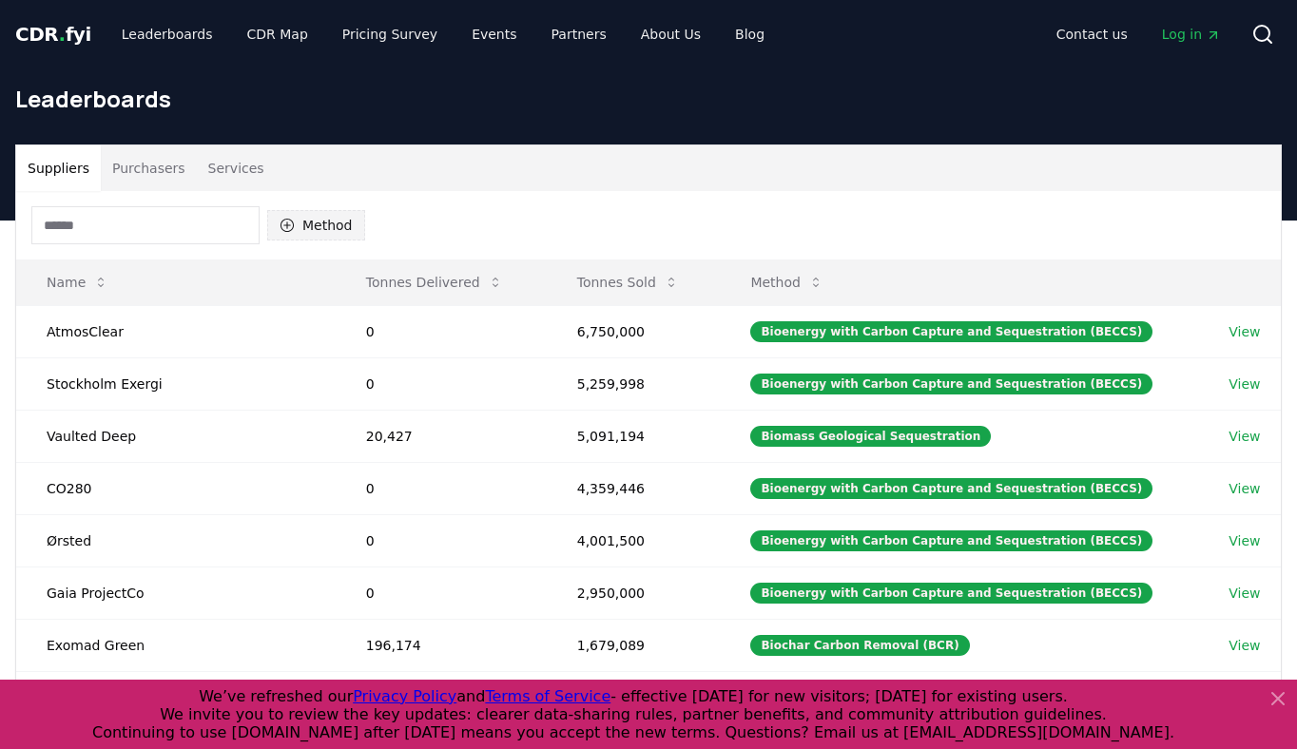
click at [329, 226] on button "Method" at bounding box center [316, 225] width 98 height 30
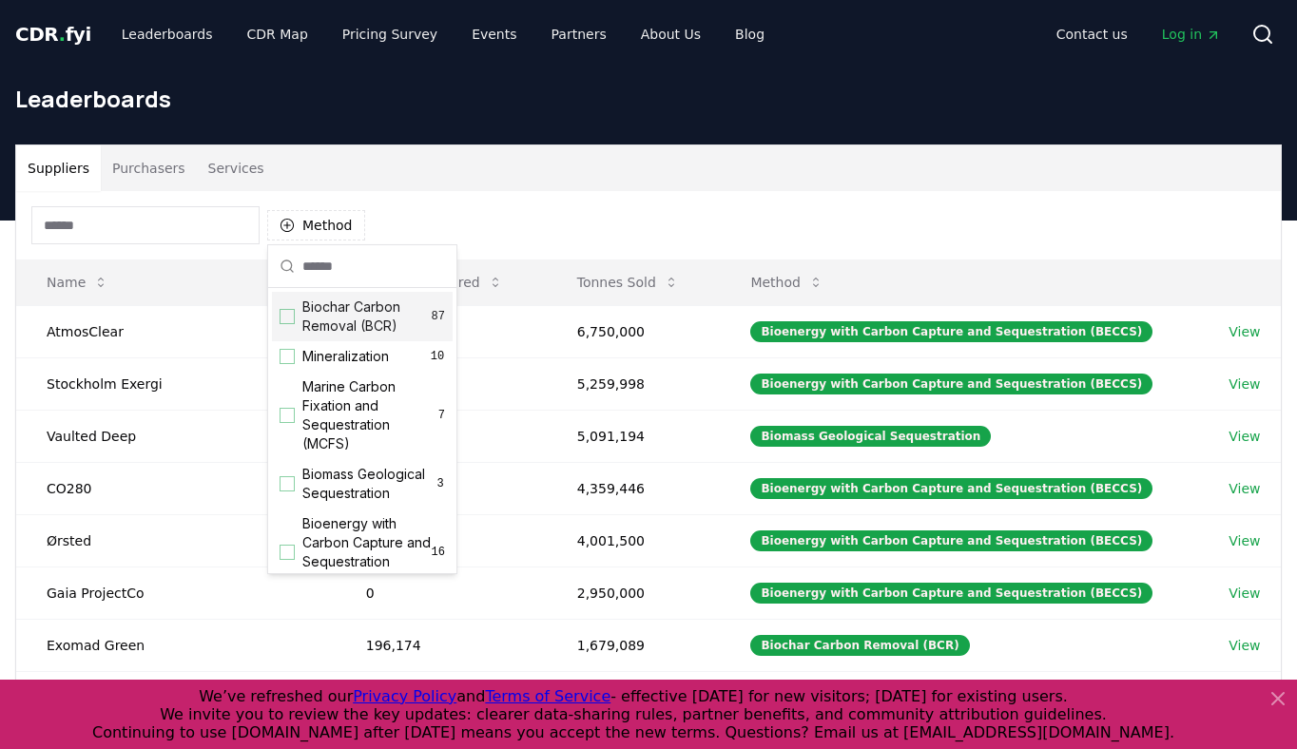
click at [299, 324] on div "Biochar Carbon Removal (BCR) 87" at bounding box center [362, 316] width 181 height 49
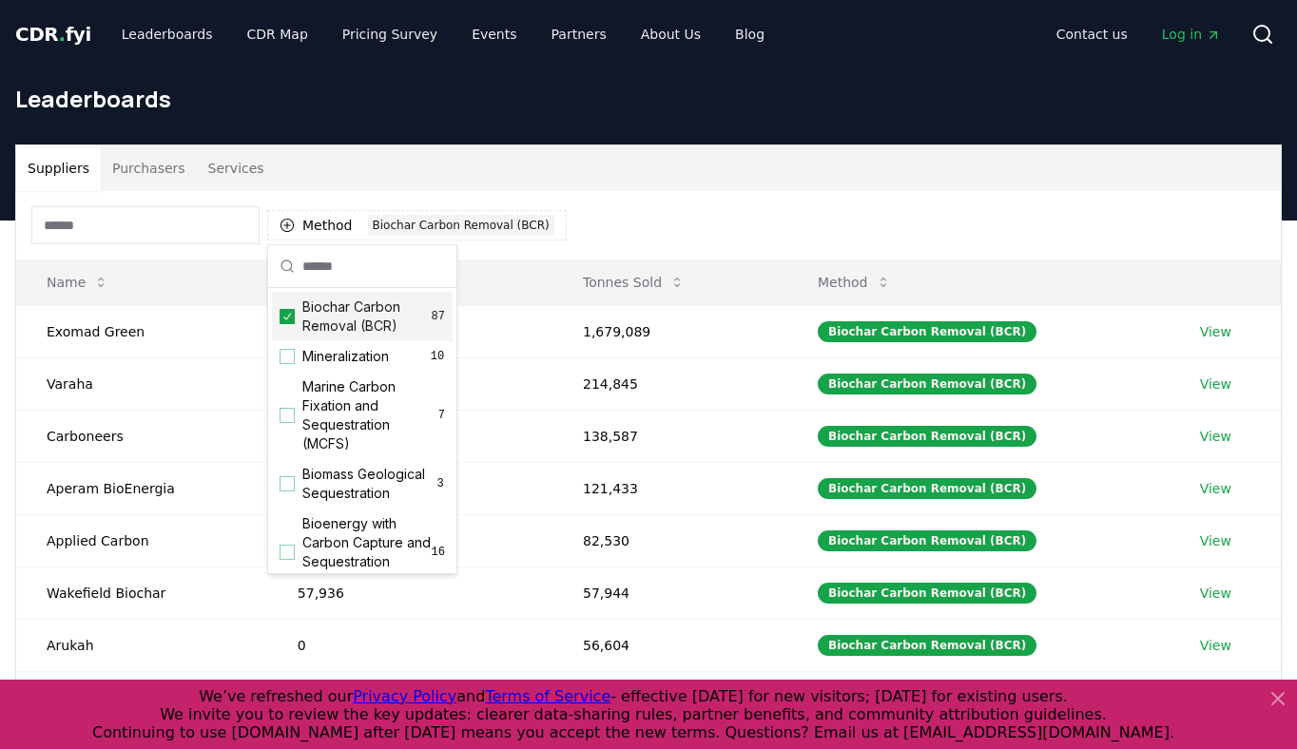
click at [738, 213] on div "Method 1 Biochar Carbon Removal (BCR)" at bounding box center [648, 225] width 1265 height 68
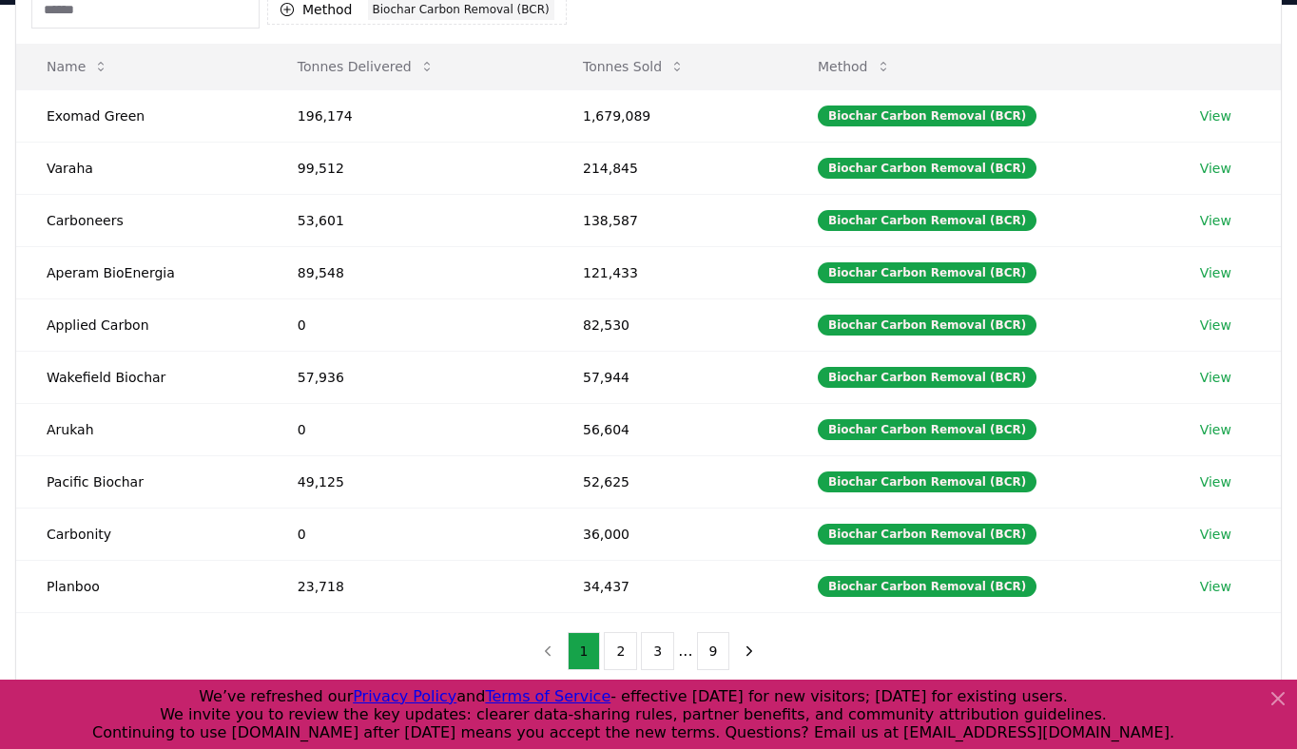
scroll to position [214, 0]
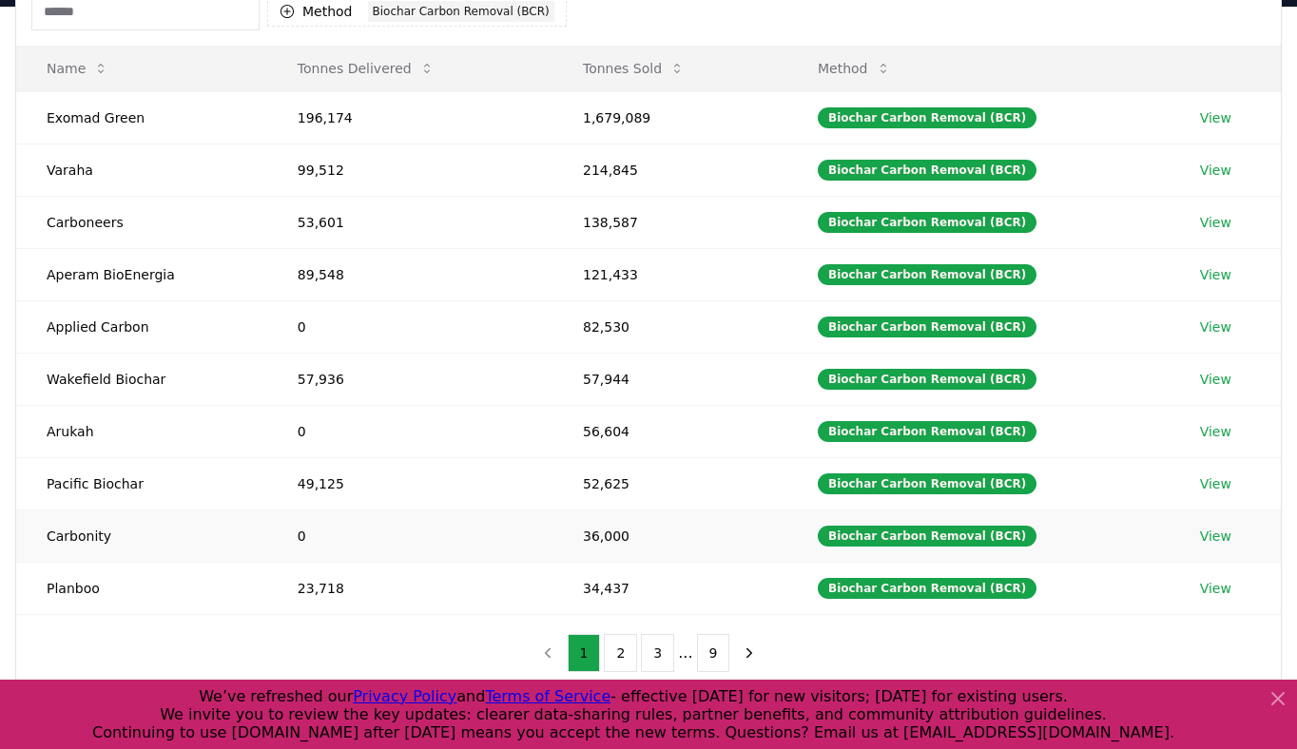
click at [648, 519] on td "36,000" at bounding box center [669, 536] width 235 height 52
click at [648, 563] on td "34,437" at bounding box center [669, 588] width 235 height 52
drag, startPoint x: 647, startPoint y: 594, endPoint x: 633, endPoint y: 548, distance: 48.5
click at [647, 592] on td "34,437" at bounding box center [669, 588] width 235 height 52
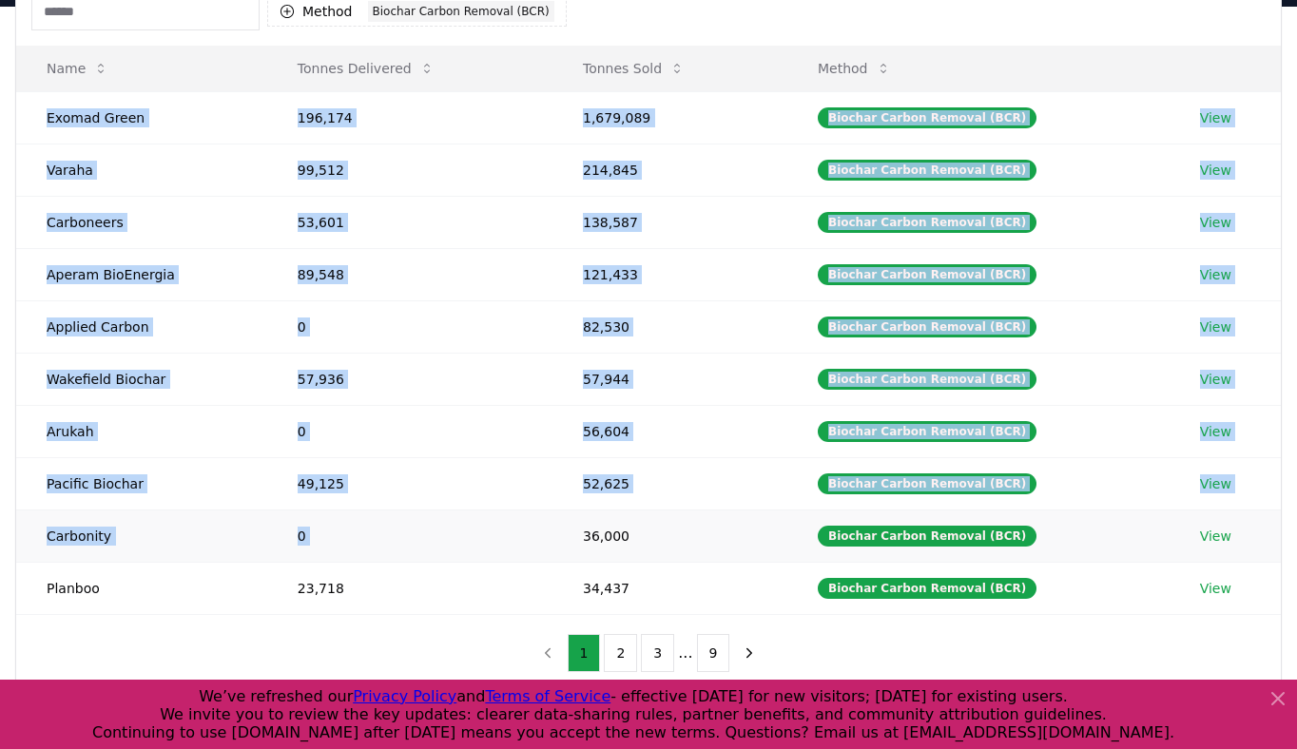
drag, startPoint x: 256, startPoint y: 102, endPoint x: 577, endPoint y: 513, distance: 522.3
click at [577, 513] on tbody "Exomad Green 196,174 1,679,089 Biochar Carbon Removal (BCR) View Varaha 99,512 …" at bounding box center [648, 352] width 1265 height 523
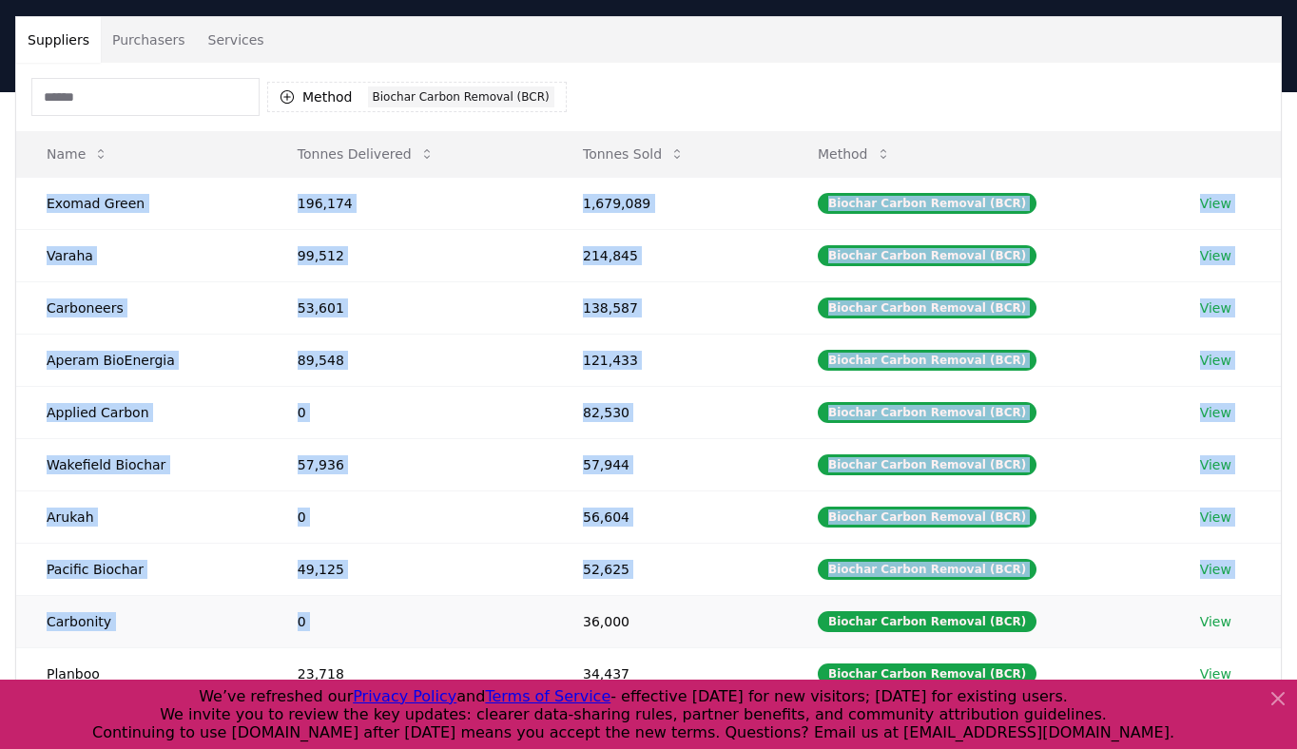
scroll to position [134, 0]
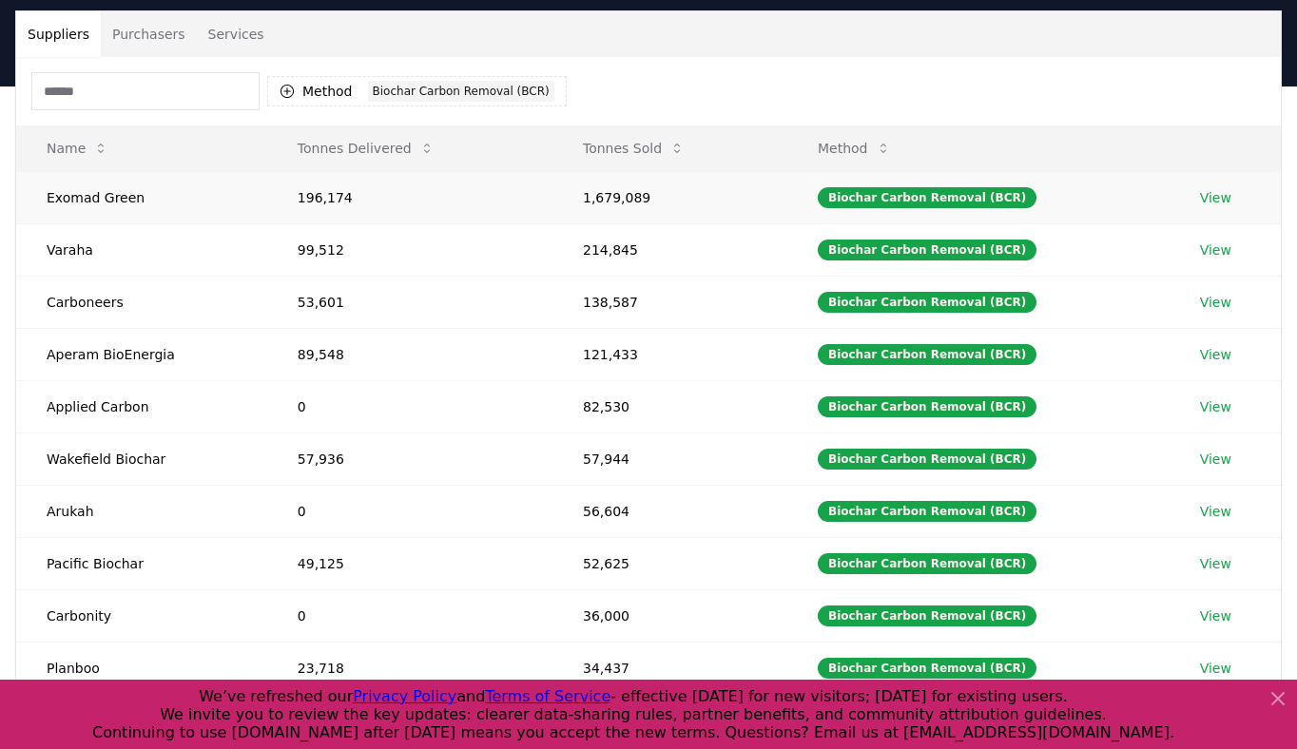
drag, startPoint x: 623, startPoint y: 206, endPoint x: 624, endPoint y: 197, distance: 9.6
click at [624, 207] on td "1,679,089" at bounding box center [669, 197] width 235 height 52
click at [624, 197] on td "1,679,089" at bounding box center [669, 197] width 235 height 52
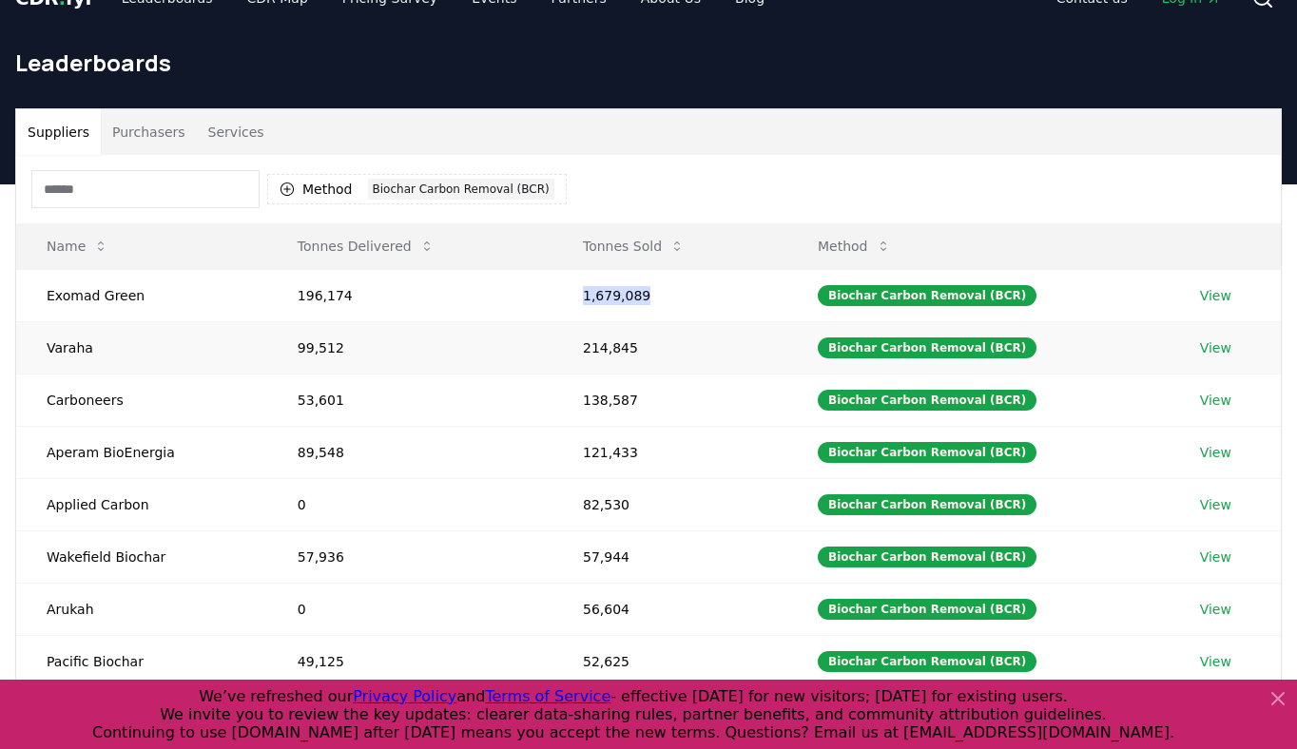
scroll to position [0, 0]
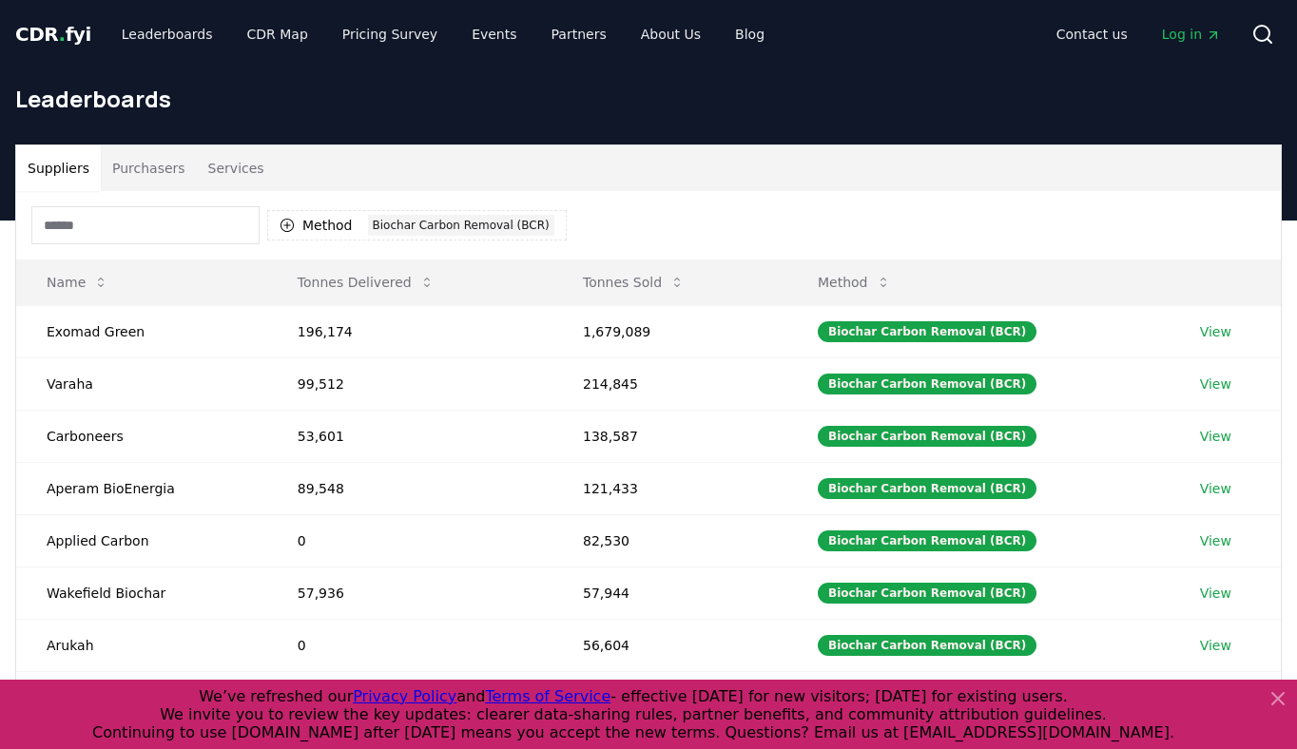
click at [652, 192] on div "Method 1 Biochar Carbon Removal (BCR)" at bounding box center [648, 225] width 1265 height 68
click at [726, 250] on div "Method 1 Biochar Carbon Removal (BCR)" at bounding box center [648, 225] width 1265 height 68
